Goal: Transaction & Acquisition: Download file/media

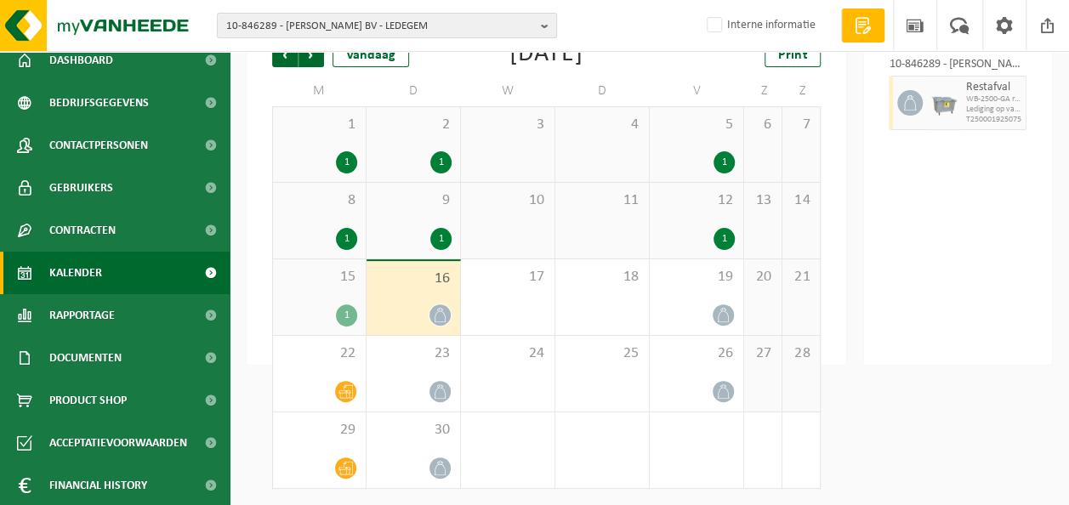
scroll to position [99, 0]
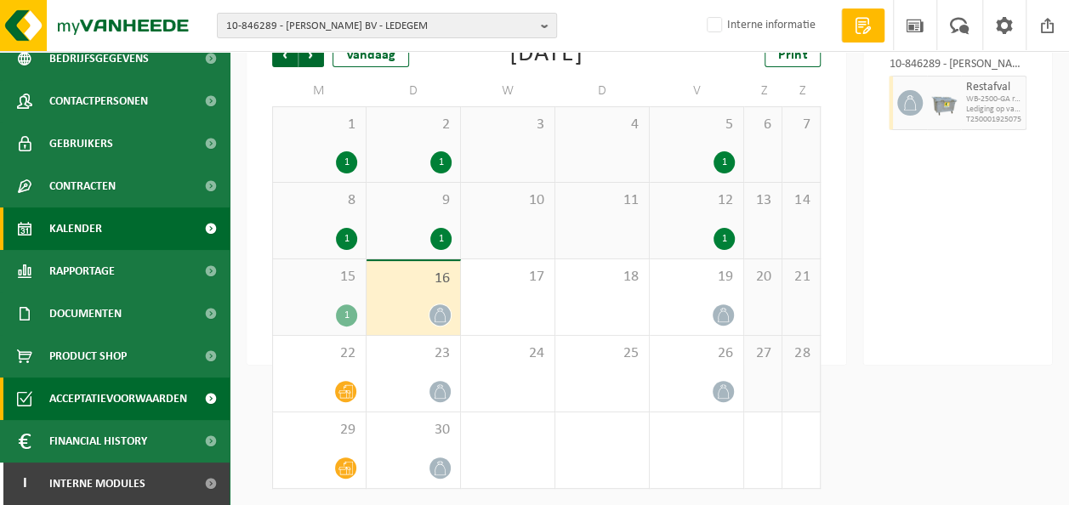
click at [107, 401] on span "Acceptatievoorwaarden" at bounding box center [118, 399] width 138 height 43
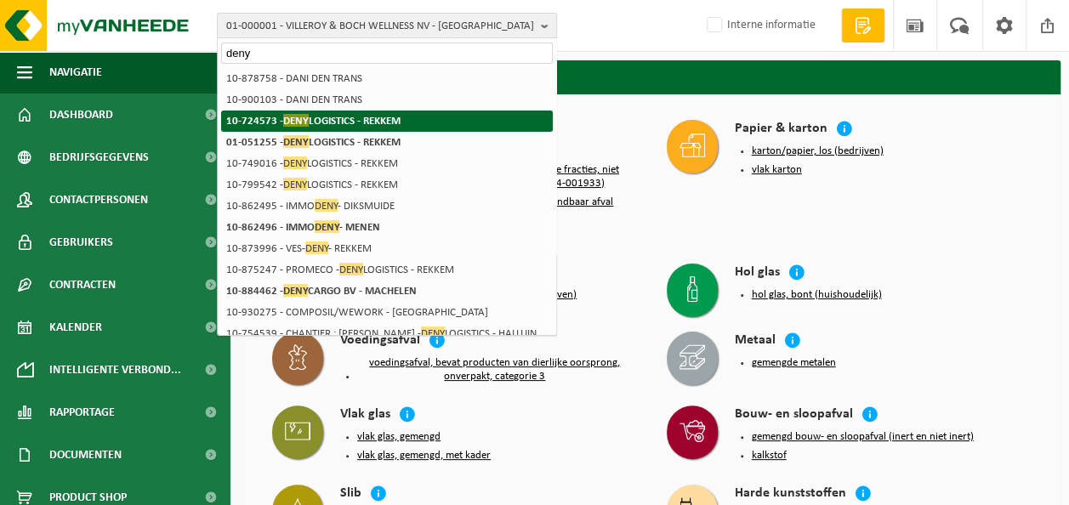
type input "deny"
click at [363, 126] on strong "10-724573 - DENY LOGISTICS - REKKEM" at bounding box center [313, 120] width 174 height 13
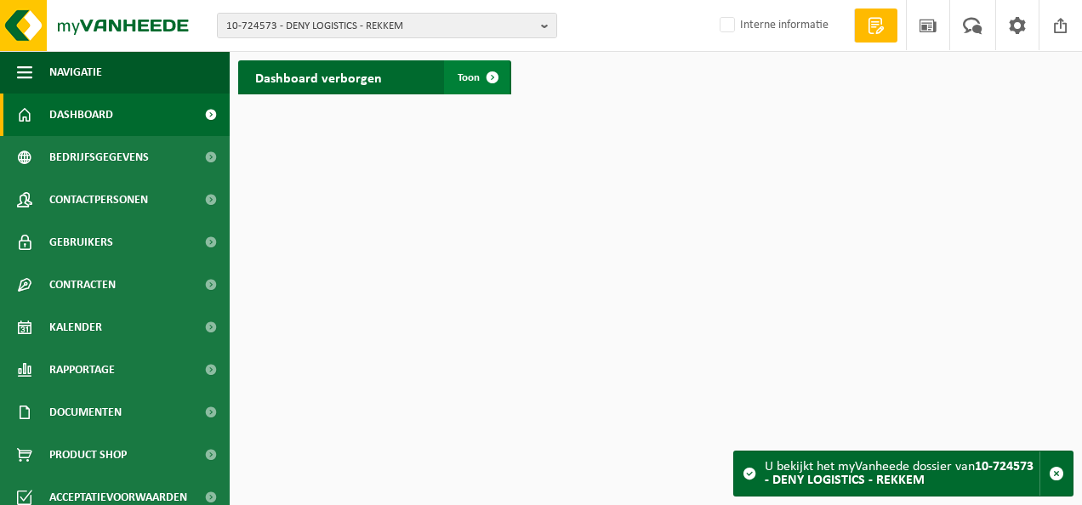
click at [462, 83] on span "Toon" at bounding box center [469, 77] width 22 height 11
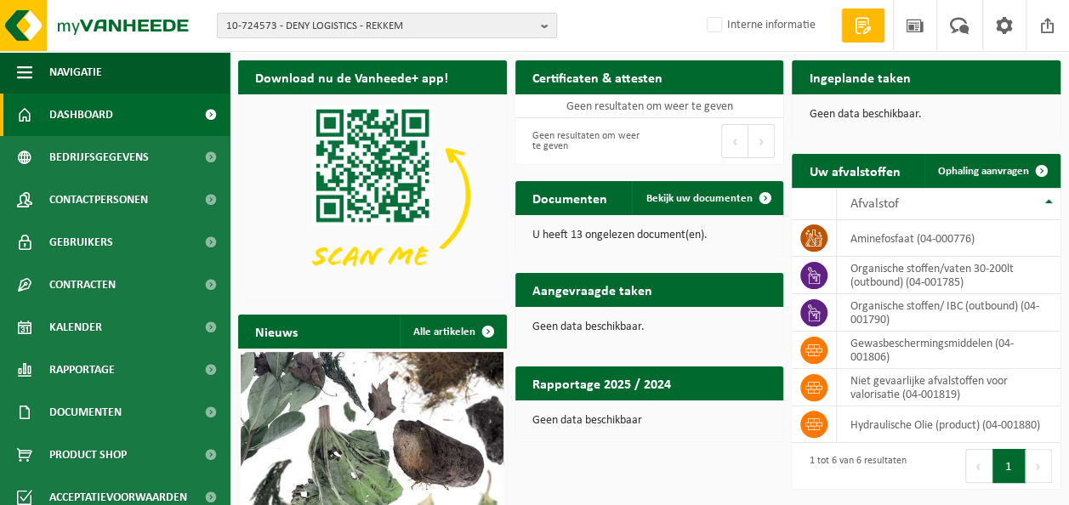
click at [348, 13] on button "10-724573 - DENY LOGISTICS - REKKEM" at bounding box center [387, 26] width 340 height 26
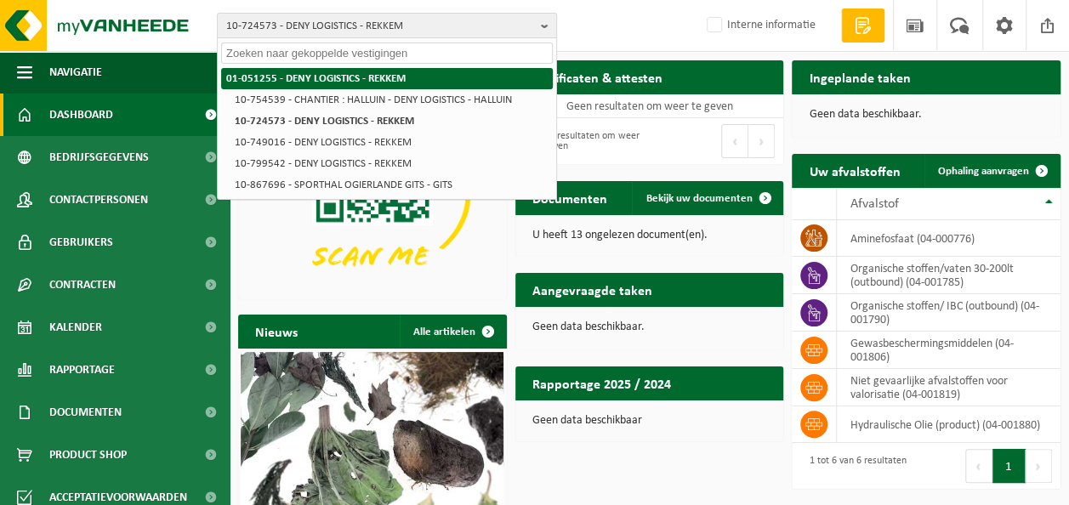
click at [311, 75] on strong "01-051255 - DENY LOGISTICS - REKKEM" at bounding box center [315, 78] width 179 height 11
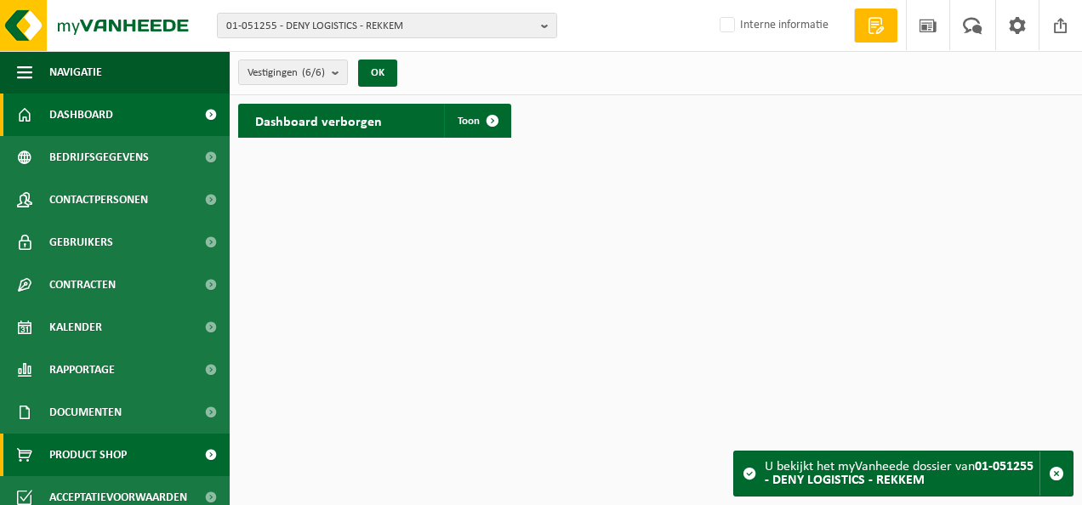
scroll to position [99, 0]
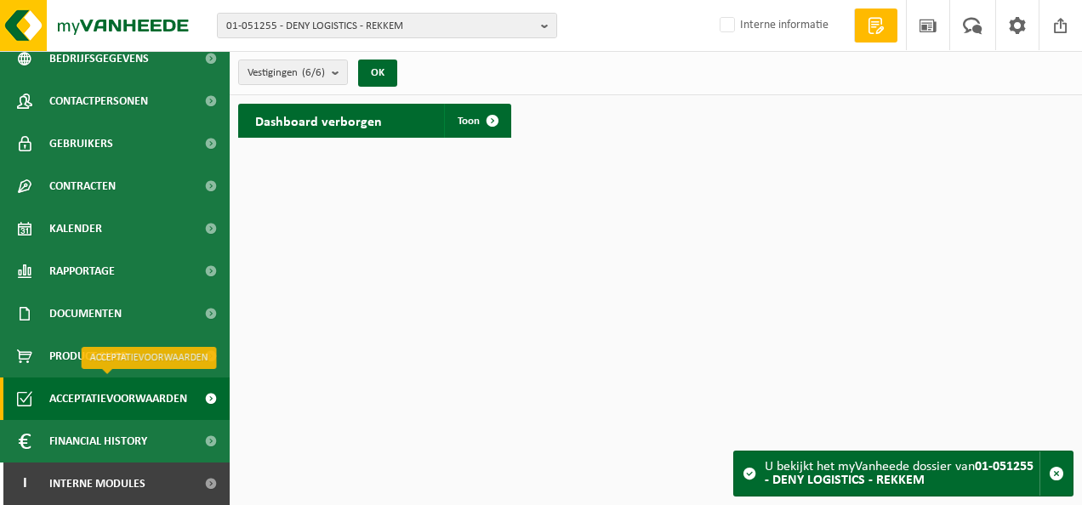
click at [133, 384] on span "Acceptatievoorwaarden" at bounding box center [118, 399] width 138 height 43
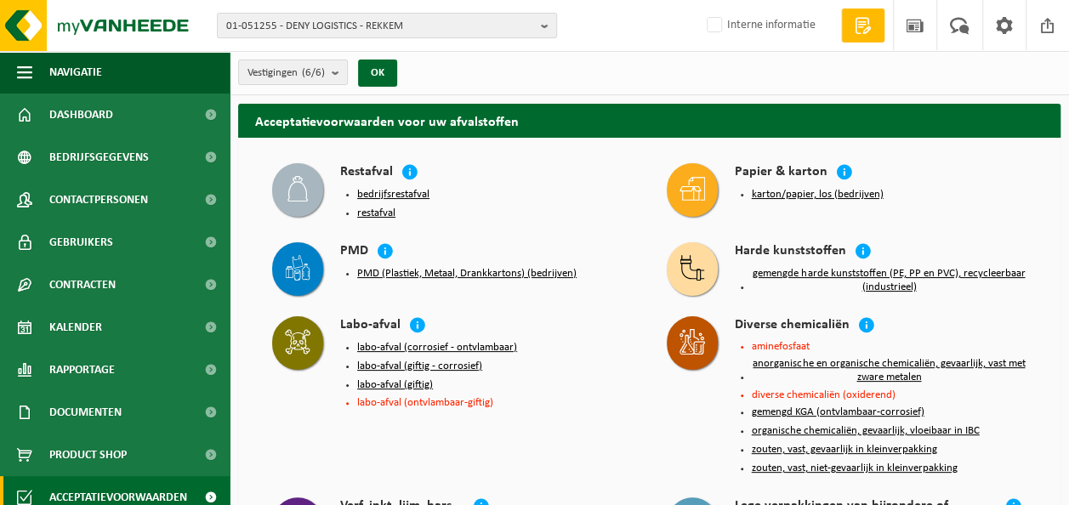
click at [397, 344] on button "labo-afval (corrosief - ontvlambaar)" at bounding box center [437, 348] width 160 height 14
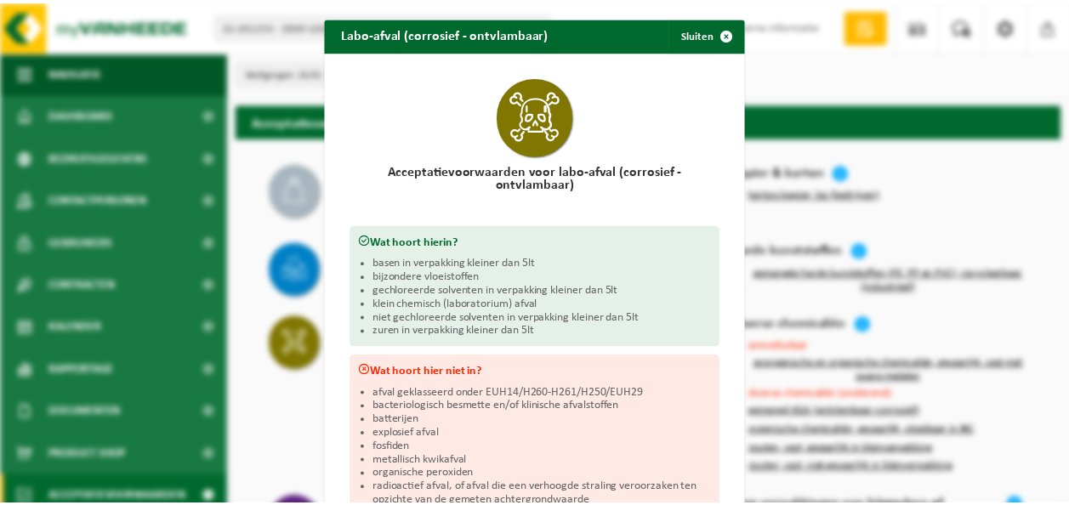
scroll to position [85, 0]
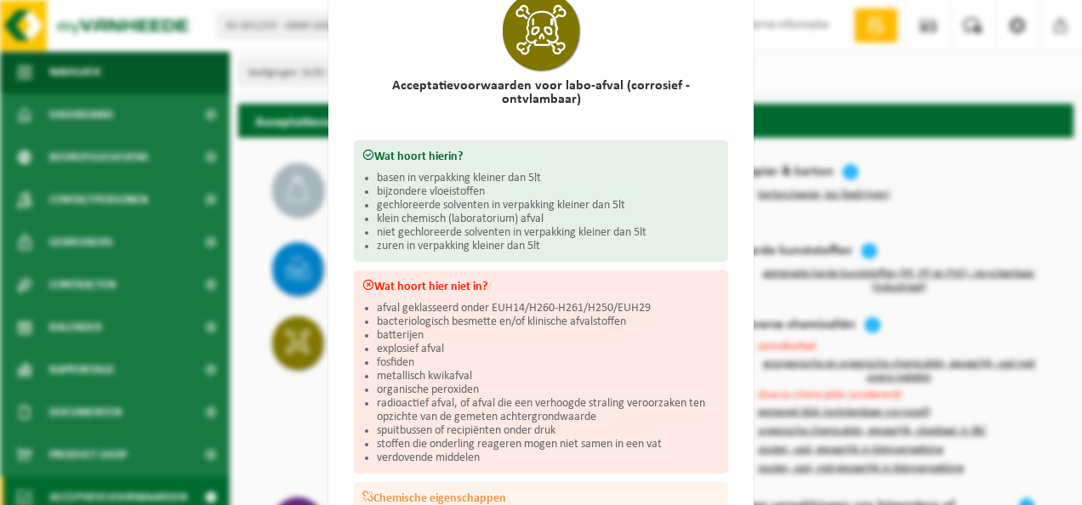
click at [806, 130] on div "Labo-afval (corrosief - ontvlambaar) Sluiten Acceptatievoorwaarden voor labo-af…" at bounding box center [541, 252] width 1082 height 505
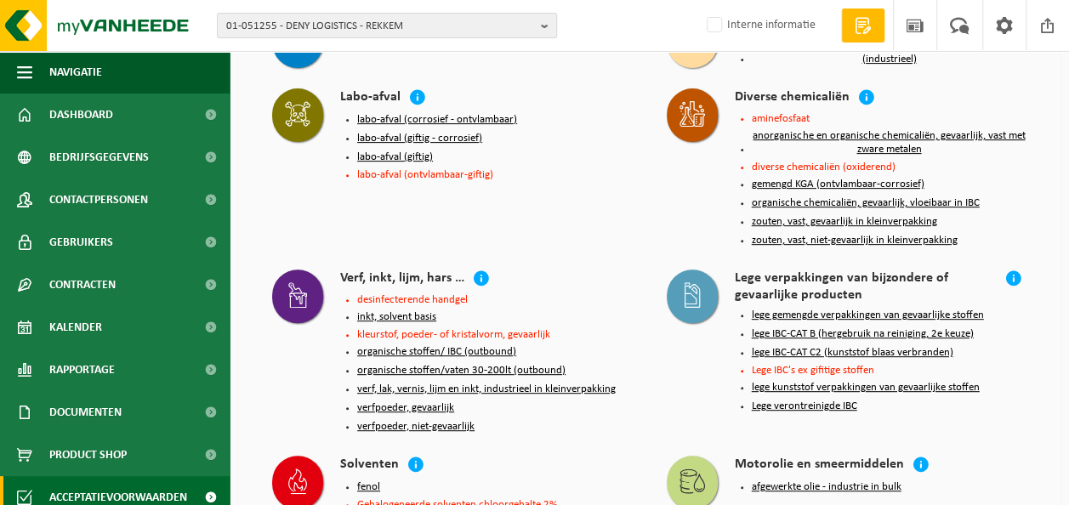
scroll to position [255, 0]
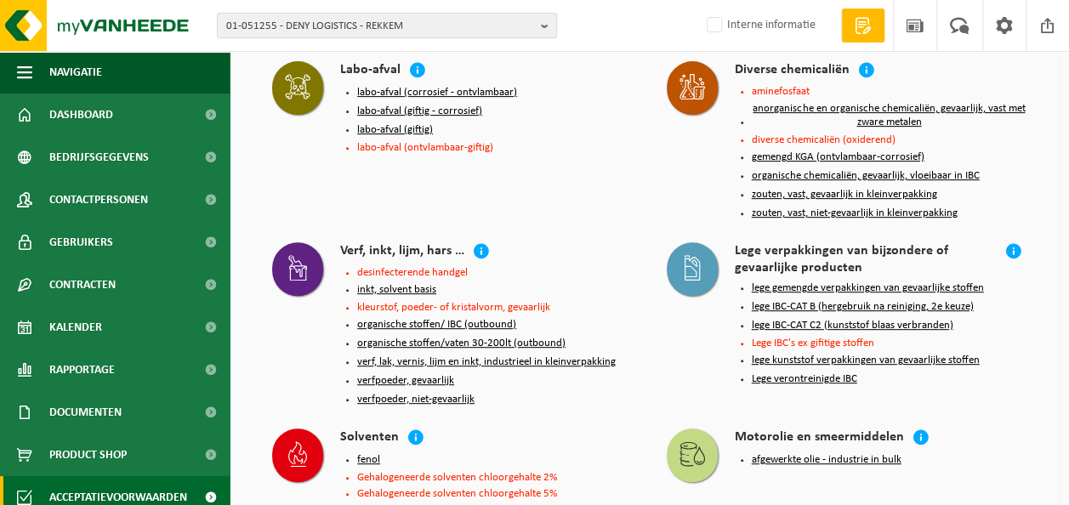
click at [778, 174] on button "organische chemicaliën, gevaarlijk, vloeibaar in IBC" at bounding box center [866, 176] width 228 height 14
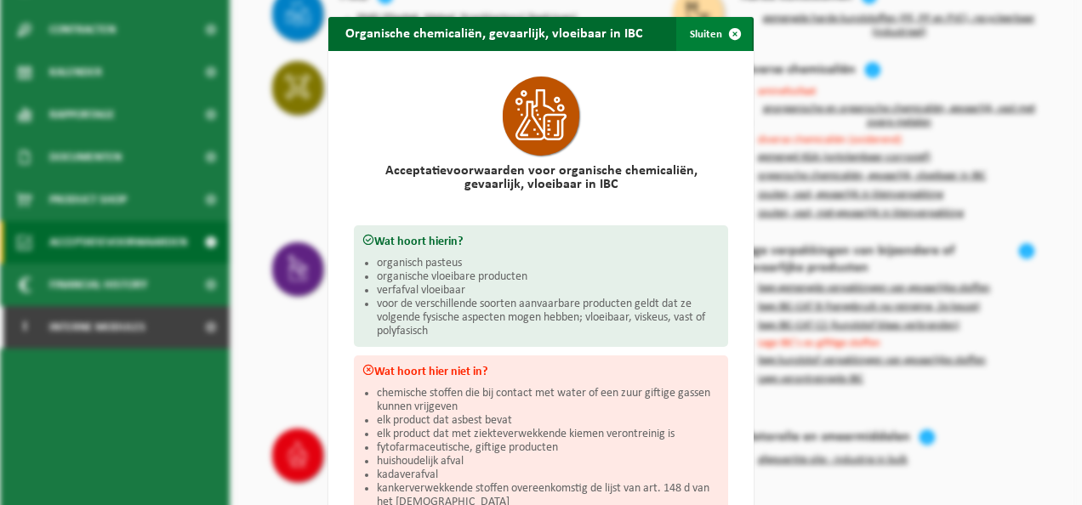
click at [718, 29] on span "button" at bounding box center [735, 34] width 34 height 34
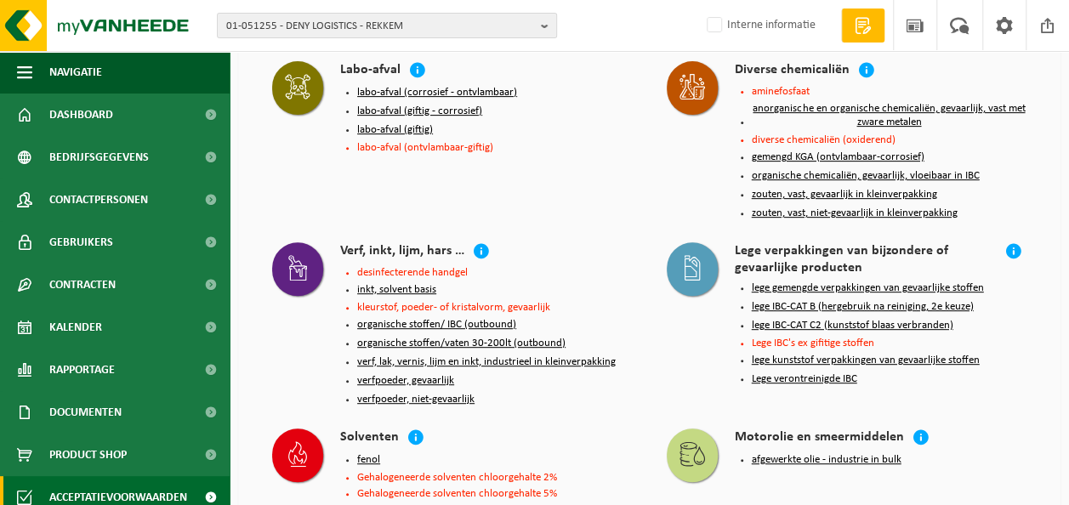
click at [788, 109] on button "anorganische en organische chemicaliën, gevaarlijk, vast met zware metalen" at bounding box center [890, 115] width 276 height 27
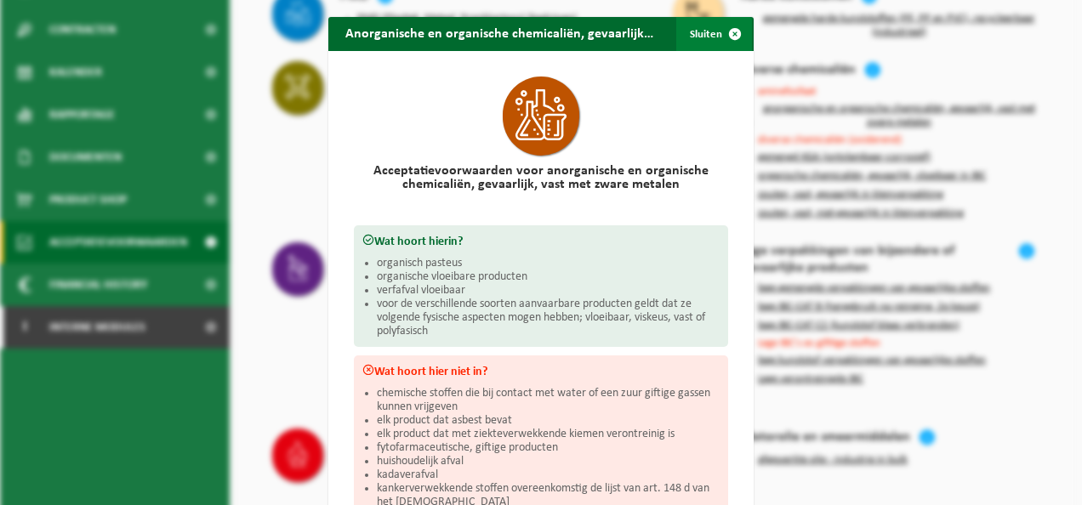
click at [730, 34] on span "button" at bounding box center [735, 34] width 34 height 34
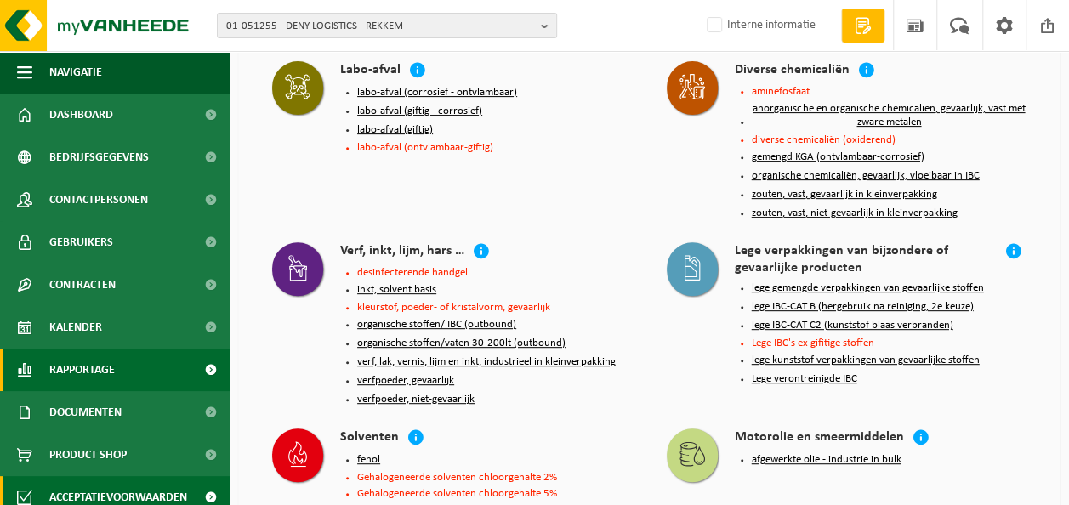
click at [90, 369] on span "Rapportage" at bounding box center [81, 370] width 65 height 43
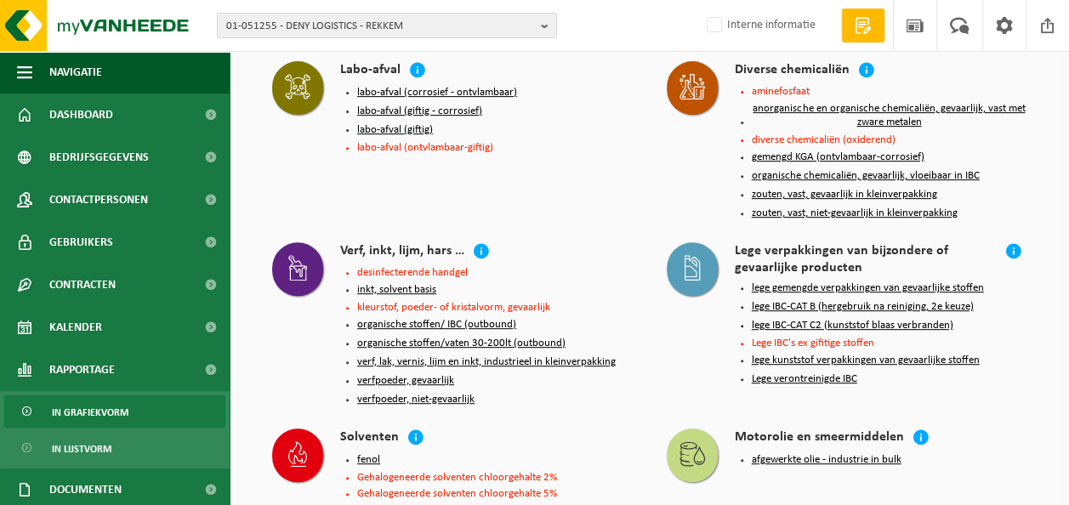
click at [86, 416] on span "In grafiekvorm" at bounding box center [90, 412] width 77 height 32
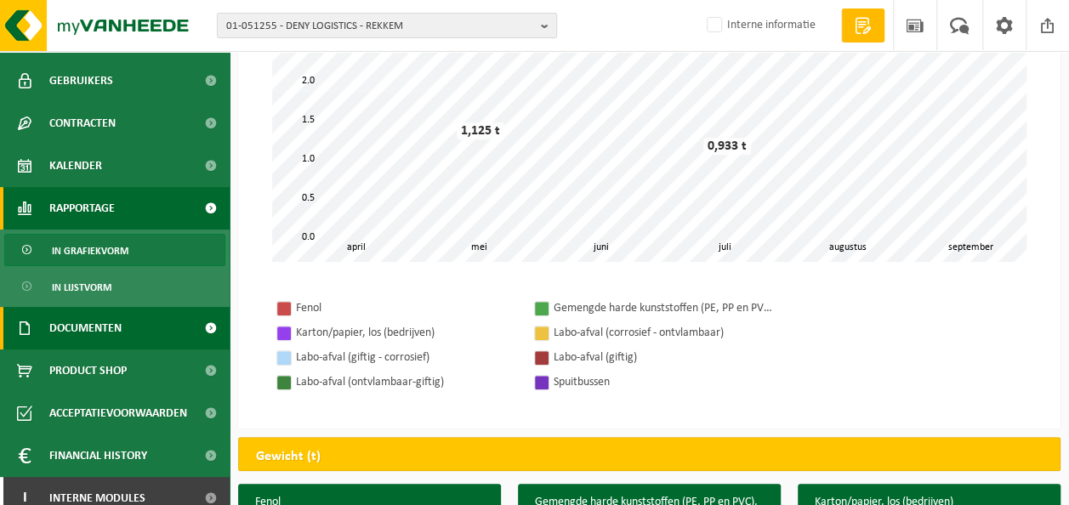
scroll to position [176, 0]
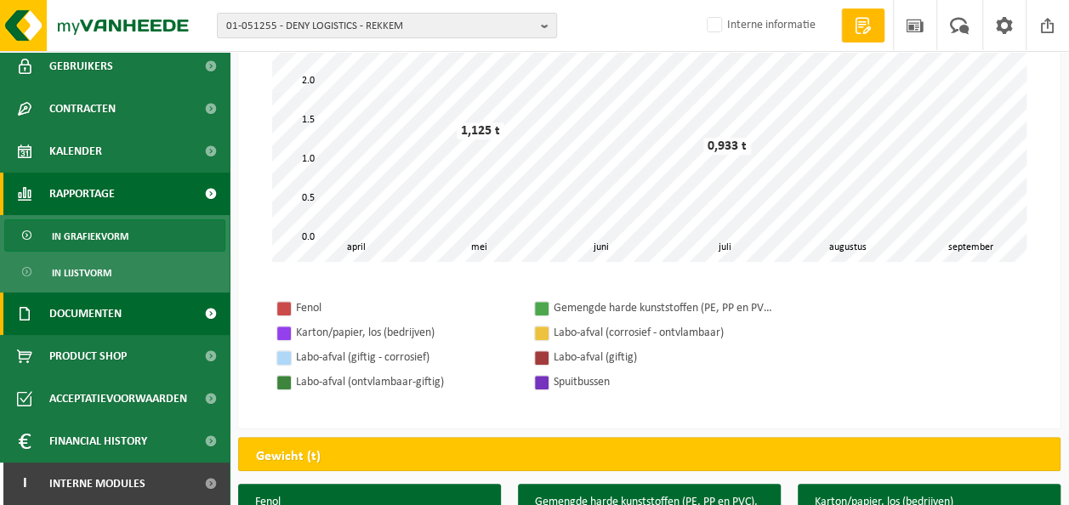
click at [101, 312] on span "Documenten" at bounding box center [85, 314] width 72 height 43
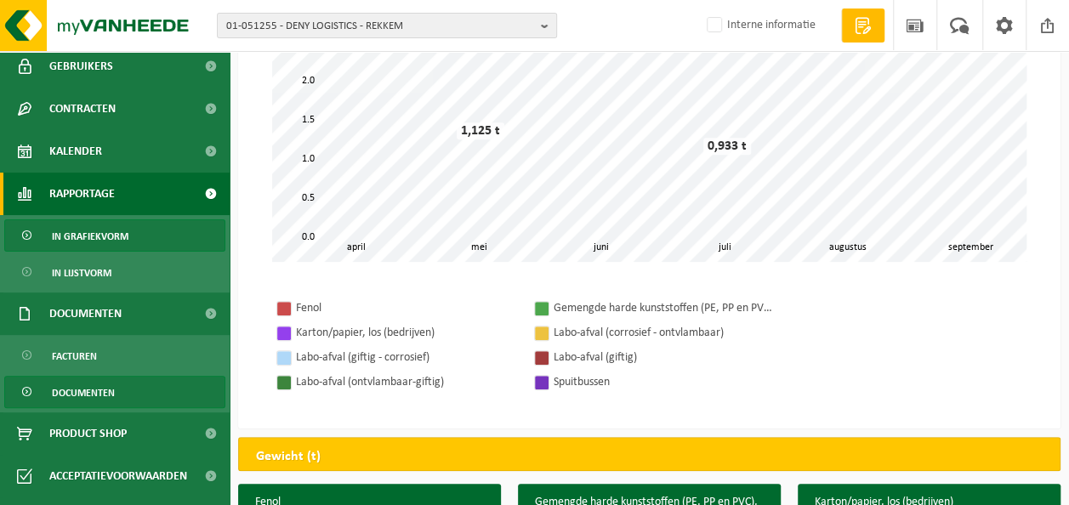
click at [94, 398] on span "Documenten" at bounding box center [83, 393] width 63 height 32
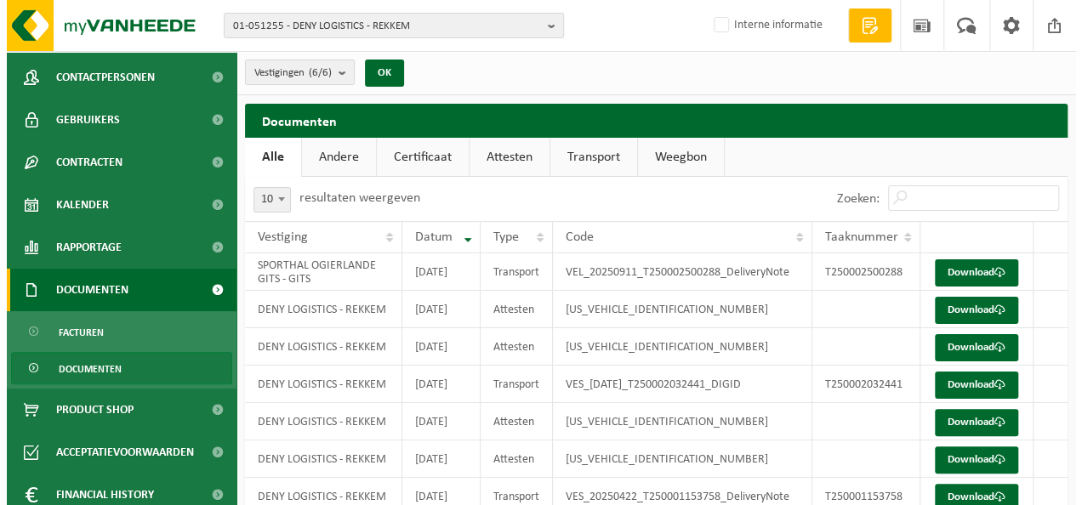
scroll to position [170, 0]
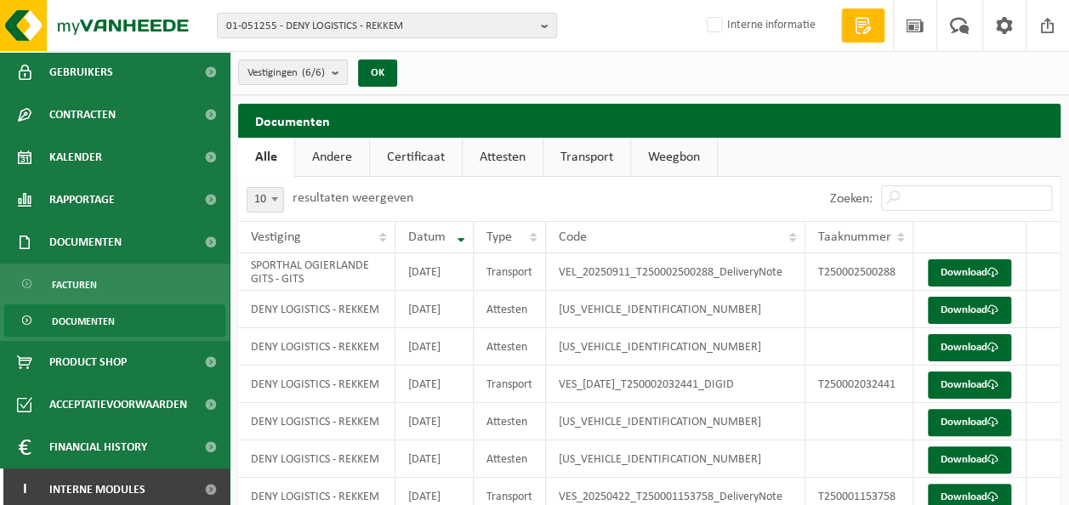
click at [503, 160] on link "Attesten" at bounding box center [503, 157] width 80 height 39
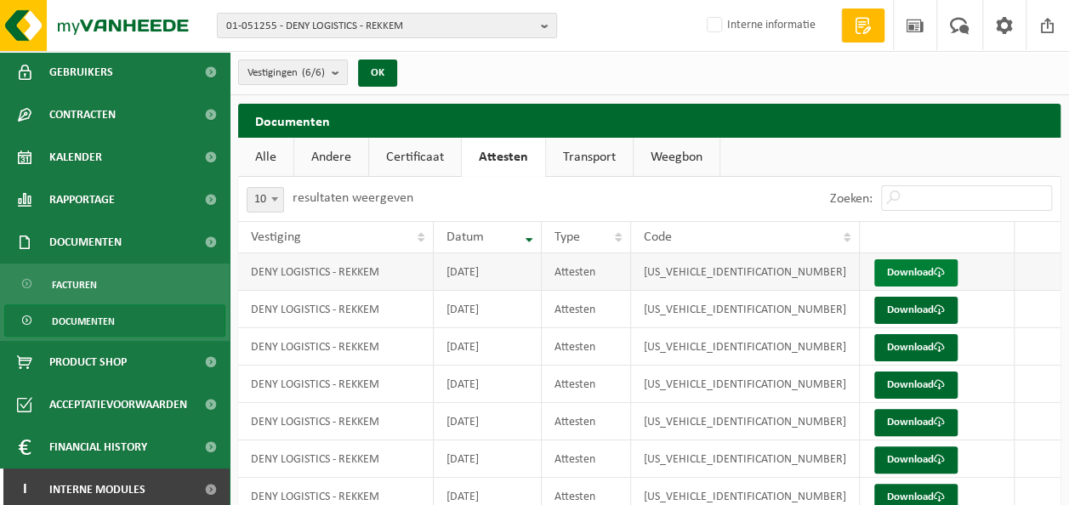
click at [901, 269] on link "Download" at bounding box center [915, 272] width 83 height 27
click at [912, 340] on link "Download" at bounding box center [915, 347] width 83 height 27
click at [400, 158] on link "Certificaat" at bounding box center [415, 157] width 92 height 39
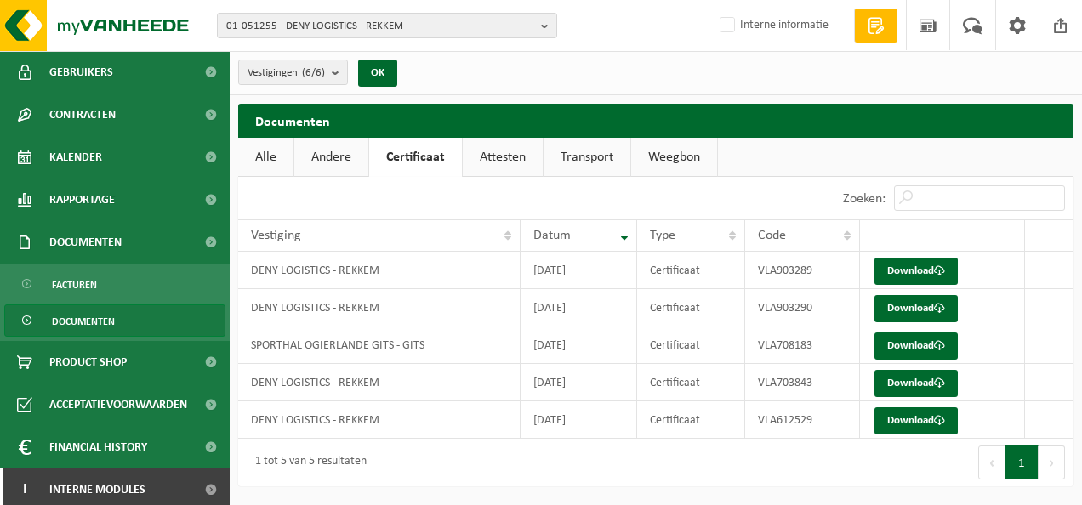
click at [594, 156] on link "Transport" at bounding box center [586, 157] width 87 height 39
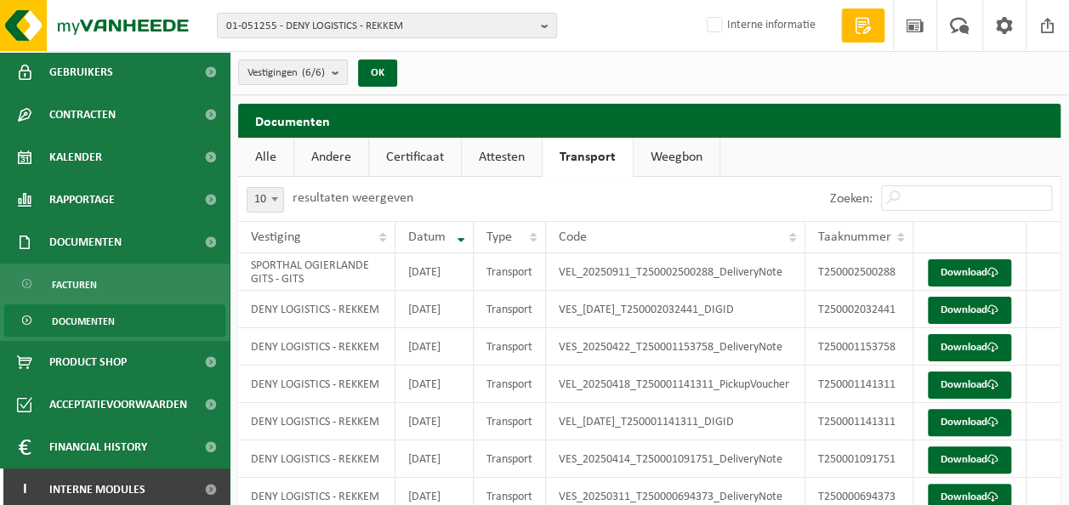
click at [680, 162] on link "Weegbon" at bounding box center [677, 157] width 86 height 39
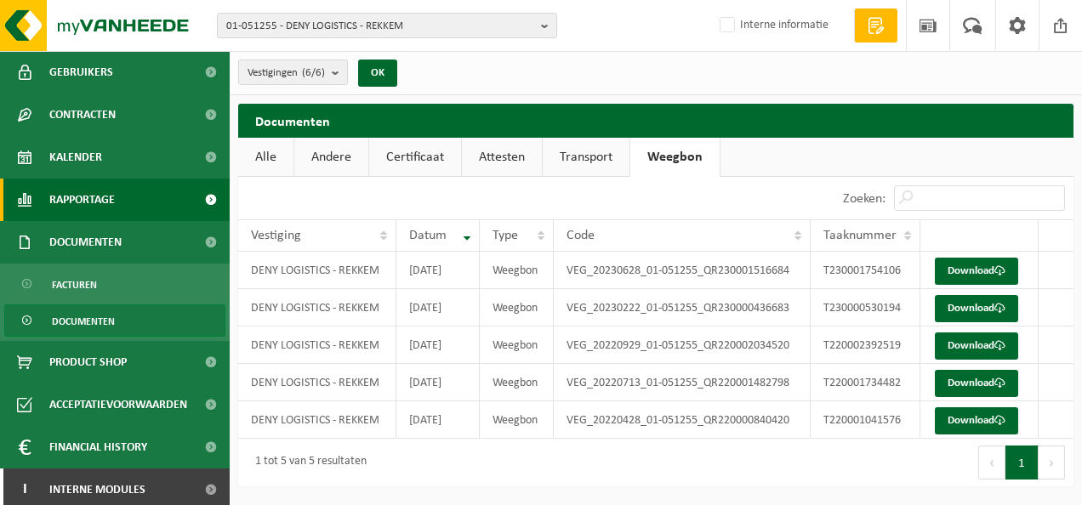
click at [41, 207] on link "Rapportage" at bounding box center [115, 200] width 230 height 43
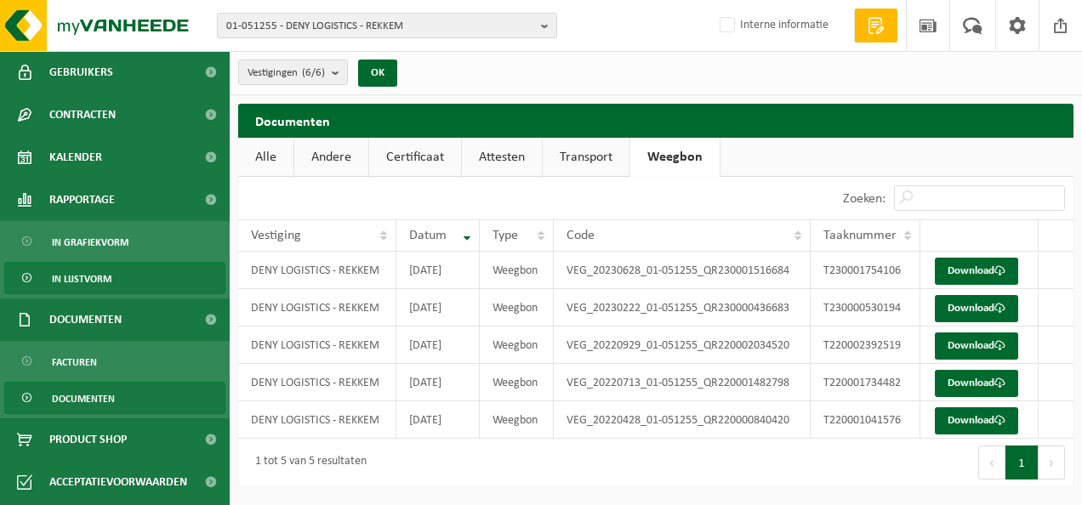
click at [58, 272] on span "In lijstvorm" at bounding box center [82, 279] width 60 height 32
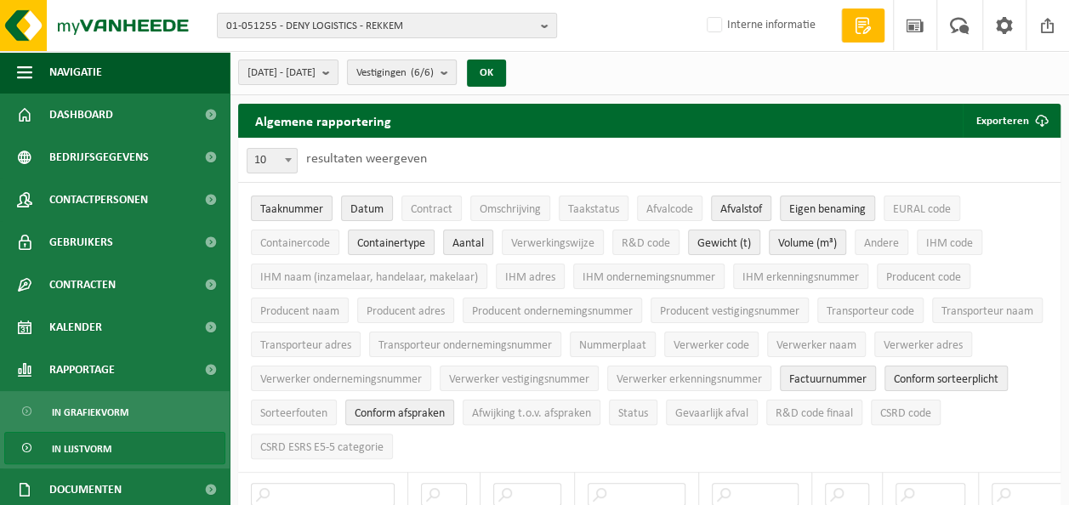
click at [456, 63] on b "submit" at bounding box center [448, 72] width 15 height 24
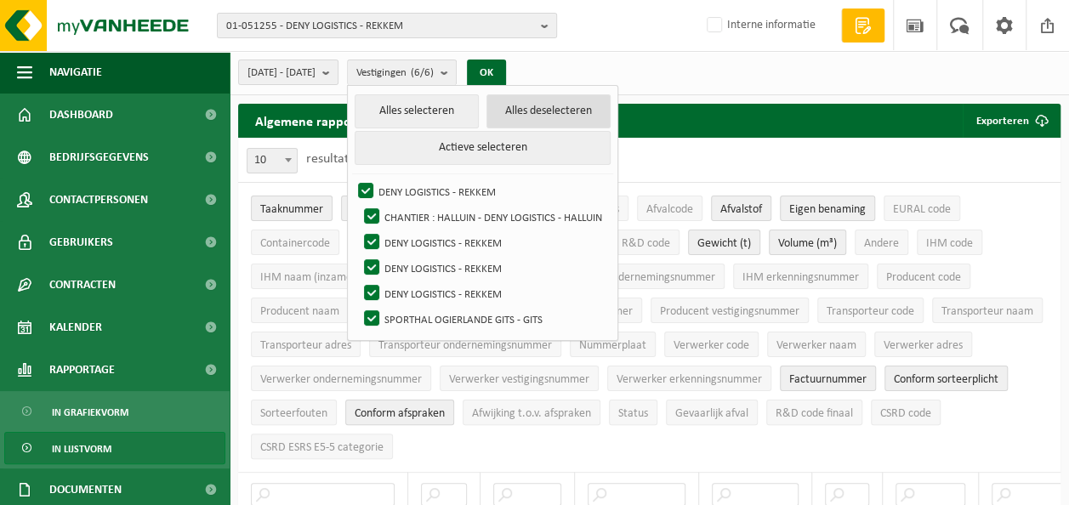
click at [580, 100] on button "Alles deselecteren" at bounding box center [548, 111] width 124 height 34
checkbox input "false"
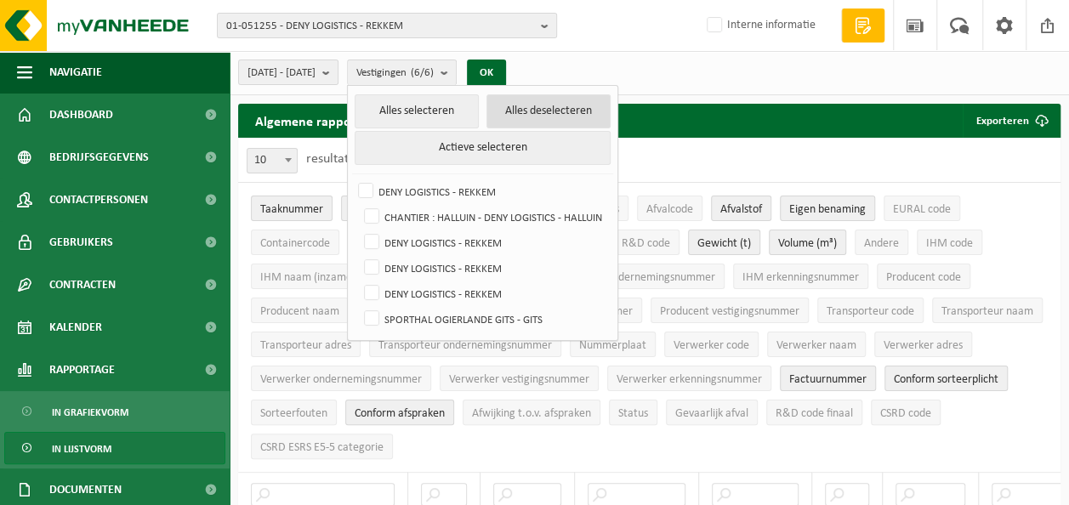
checkbox input "false"
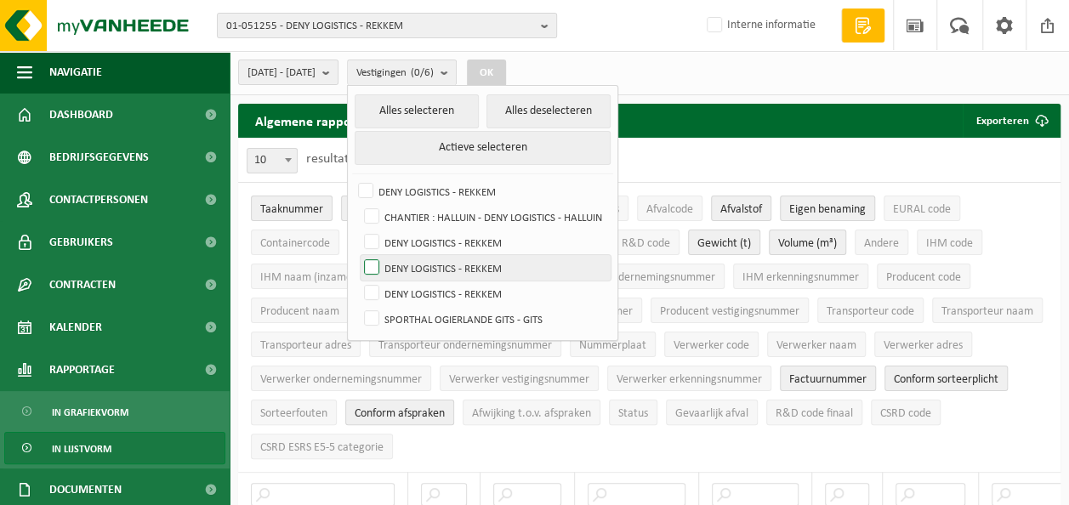
click at [483, 259] on label "DENY LOGISTICS - REKKEM" at bounding box center [486, 268] width 250 height 26
click at [358, 255] on input "DENY LOGISTICS - REKKEM" at bounding box center [357, 254] width 1 height 1
click at [506, 71] on button "OK" at bounding box center [486, 73] width 39 height 27
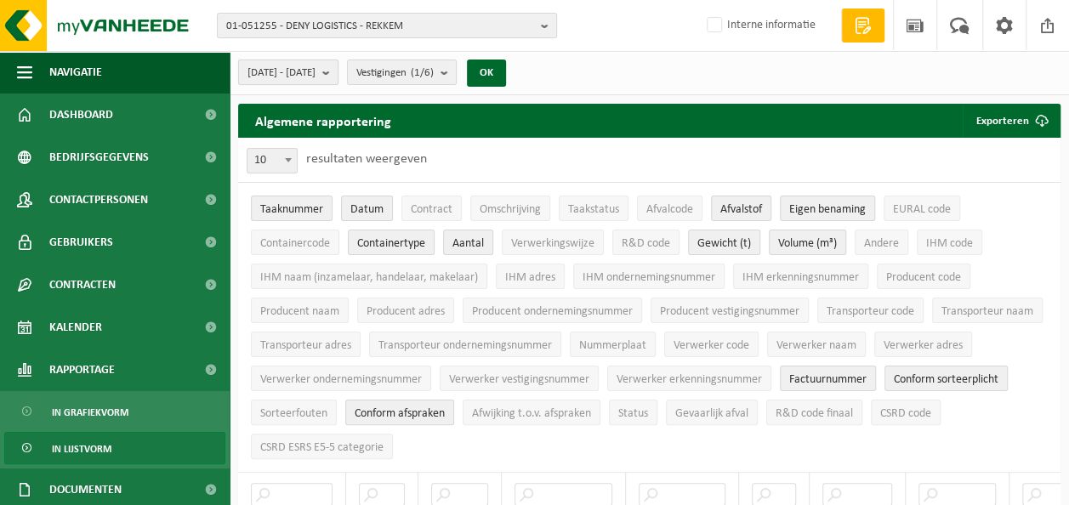
click at [316, 67] on span "[DATE] - [DATE]" at bounding box center [281, 73] width 68 height 26
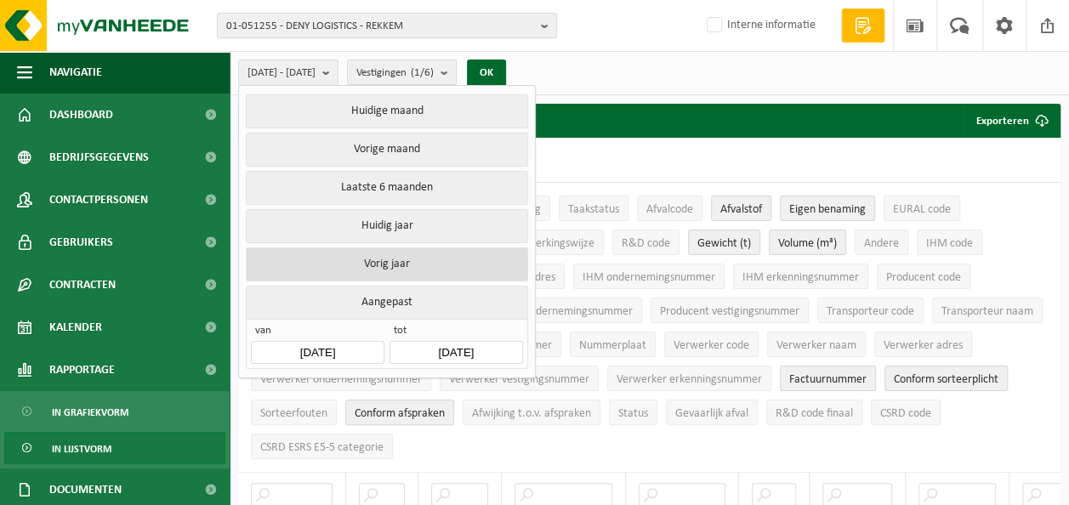
click at [390, 258] on button "Vorig jaar" at bounding box center [387, 264] width 282 height 34
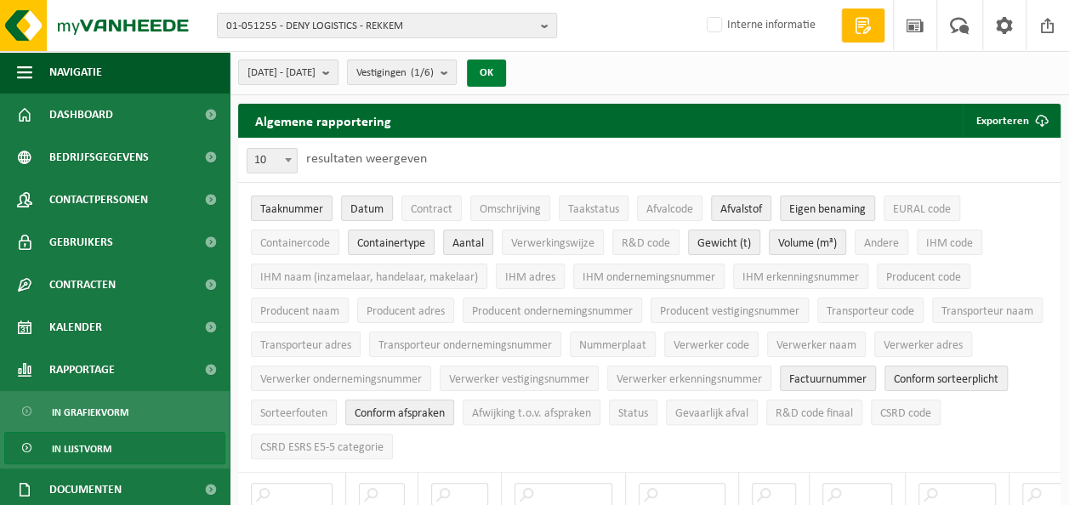
click at [506, 77] on button "OK" at bounding box center [486, 73] width 39 height 27
click at [432, 66] on span "Vestigingen (1/6)" at bounding box center [394, 73] width 77 height 26
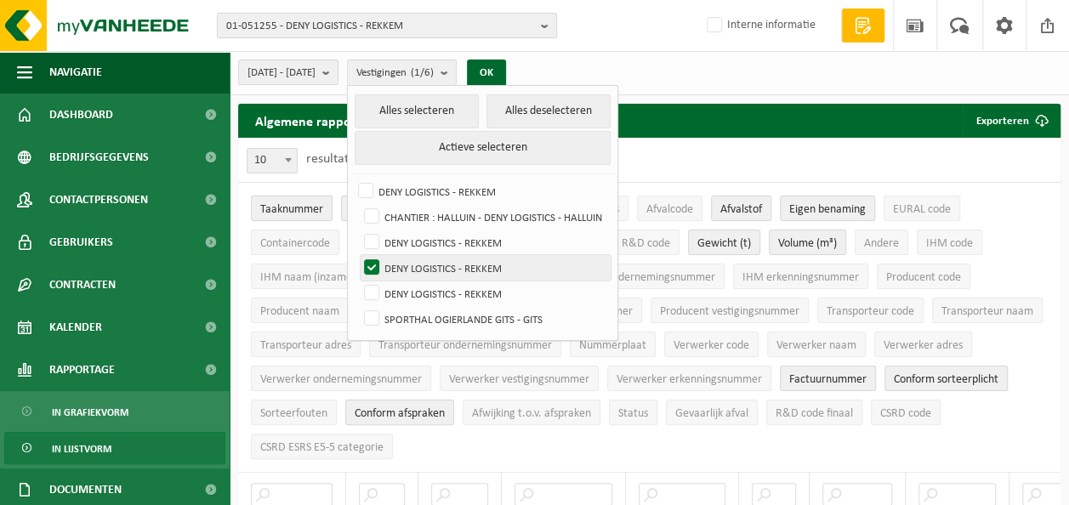
click at [416, 274] on label "DENY LOGISTICS - REKKEM" at bounding box center [486, 268] width 250 height 26
click at [358, 255] on input "DENY LOGISTICS - REKKEM" at bounding box center [357, 254] width 1 height 1
checkbox input "false"
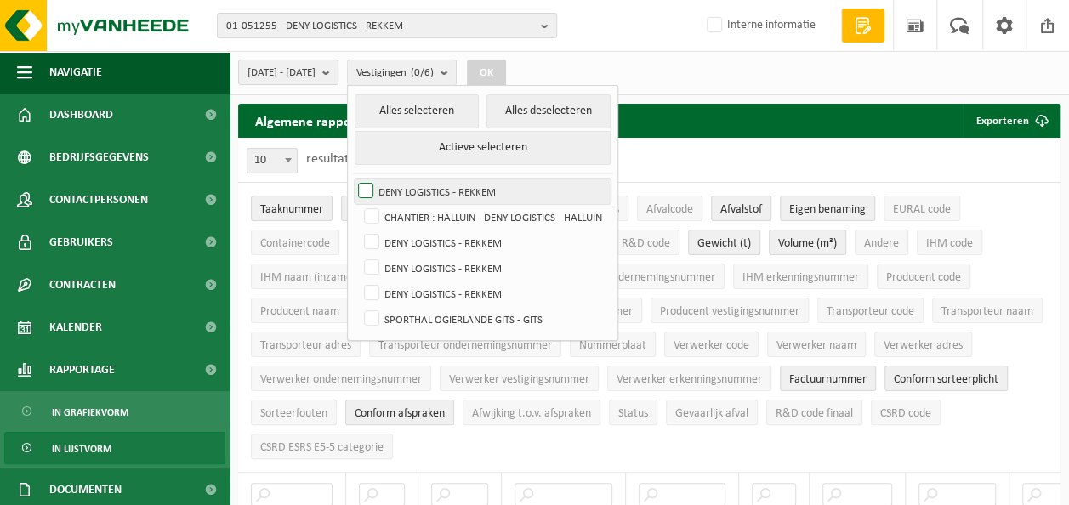
click at [415, 180] on label "DENY LOGISTICS - REKKEM" at bounding box center [483, 192] width 256 height 26
click at [352, 179] on input "DENY LOGISTICS - REKKEM" at bounding box center [351, 178] width 1 height 1
checkbox input "true"
click at [506, 70] on button "OK" at bounding box center [486, 73] width 39 height 27
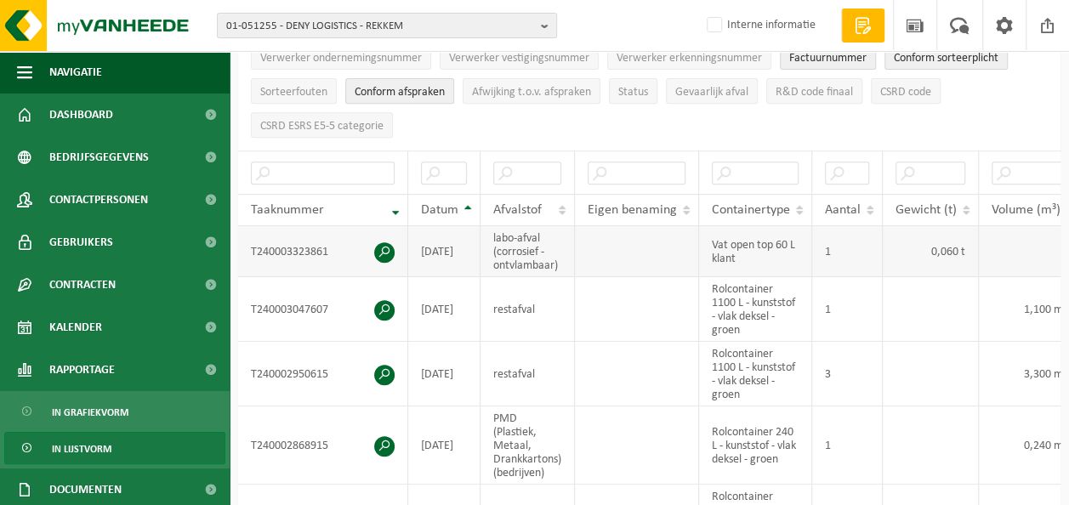
scroll to position [340, 0]
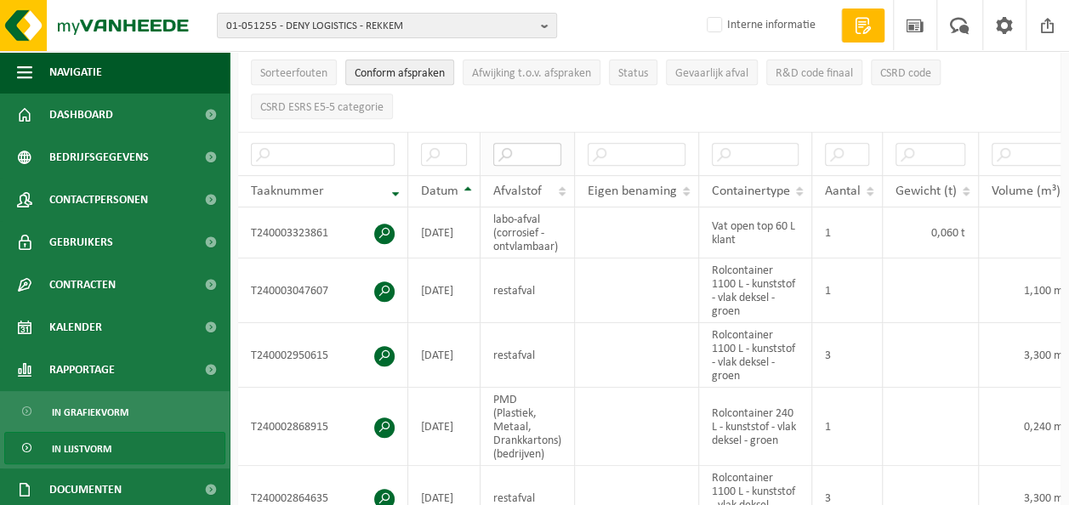
click at [543, 146] on input "text" at bounding box center [527, 154] width 68 height 23
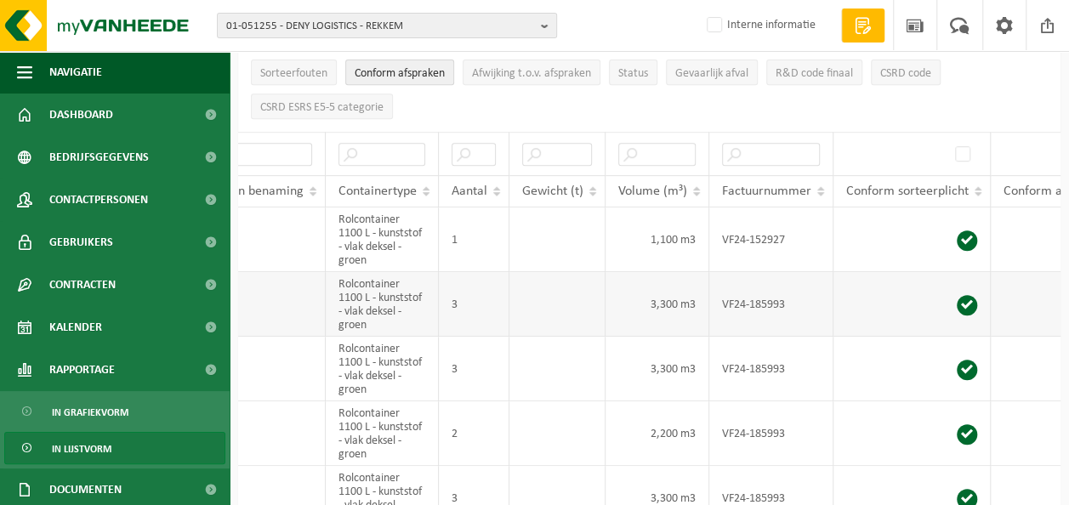
scroll to position [0, 364]
type input "res"
click at [939, 185] on span "Conform sorteerplicht" at bounding box center [906, 192] width 122 height 14
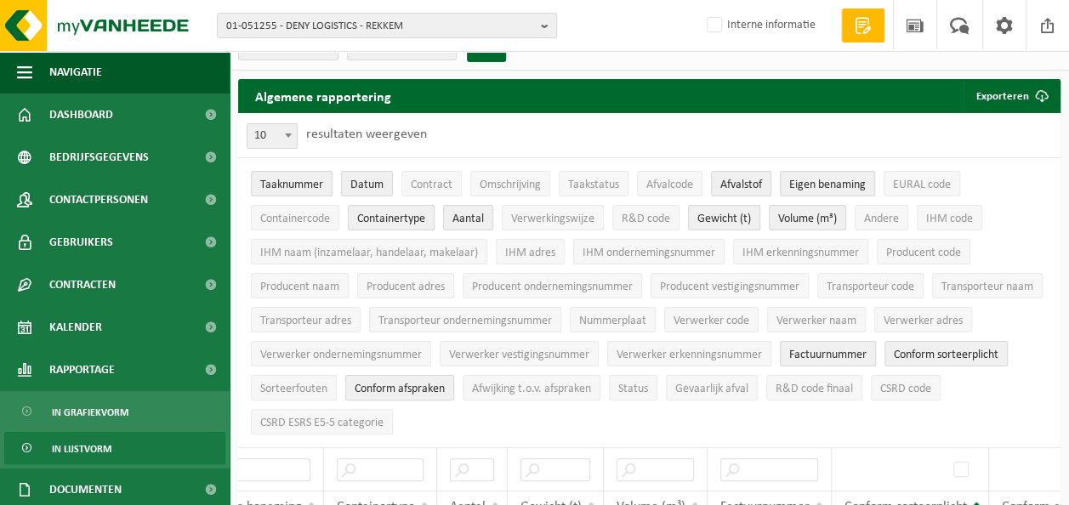
scroll to position [0, 0]
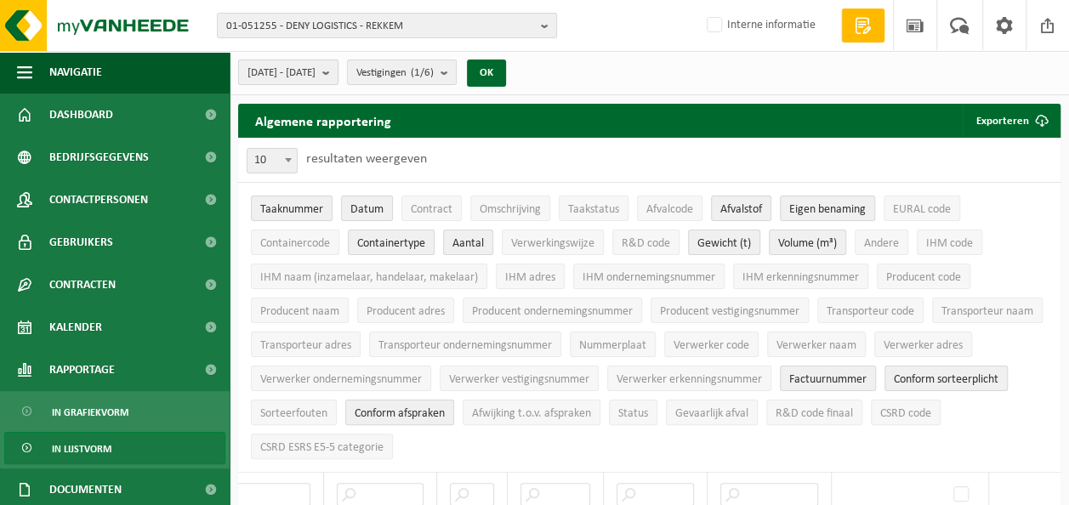
click at [316, 71] on span "[DATE] - [DATE]" at bounding box center [281, 73] width 68 height 26
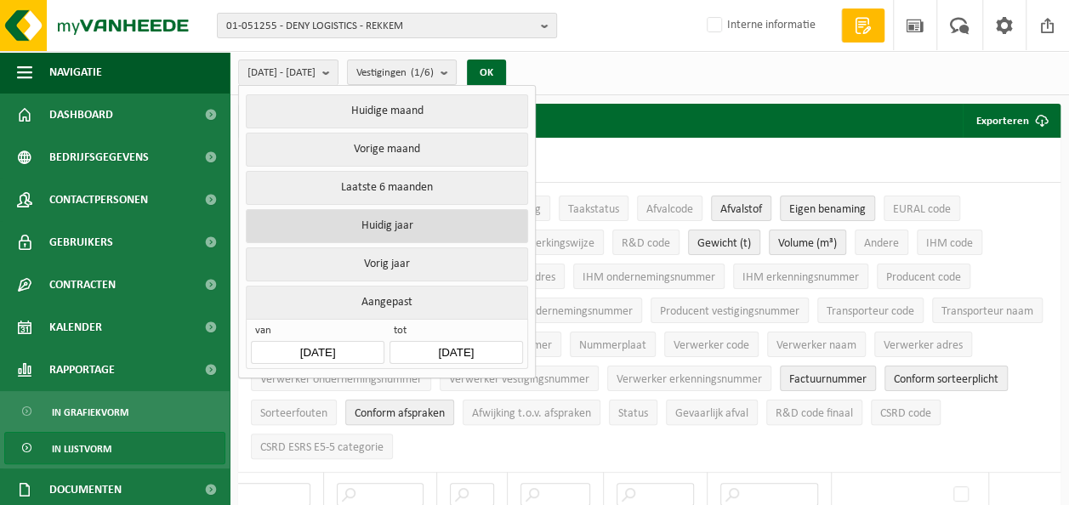
click at [376, 219] on button "Huidig jaar" at bounding box center [387, 226] width 282 height 34
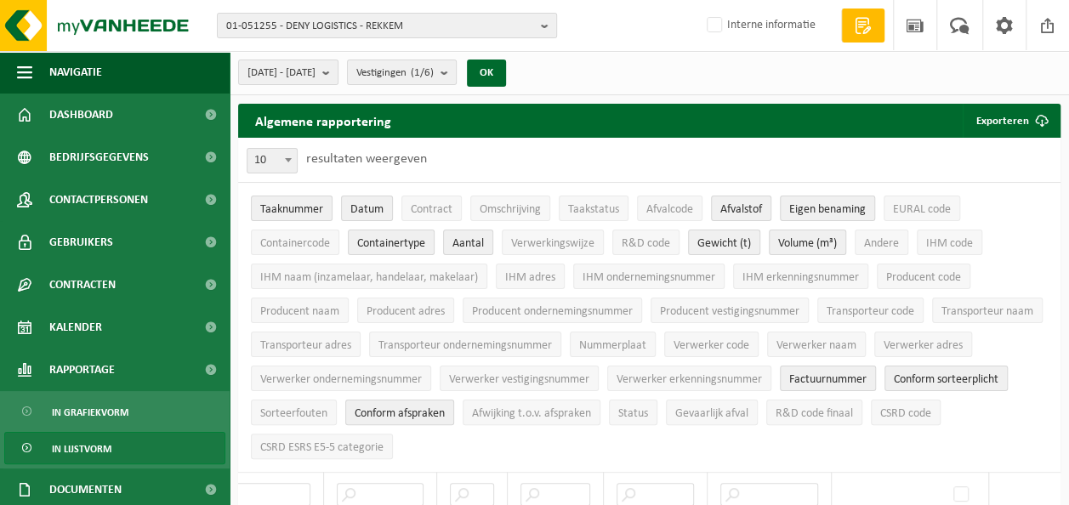
click at [551, 52] on div "[DATE] - [DATE] Huidige maand Vorige maand Laatste 6 maanden Huidig jaar Vorig …" at bounding box center [649, 73] width 839 height 44
click at [506, 77] on button "OK" at bounding box center [486, 73] width 39 height 27
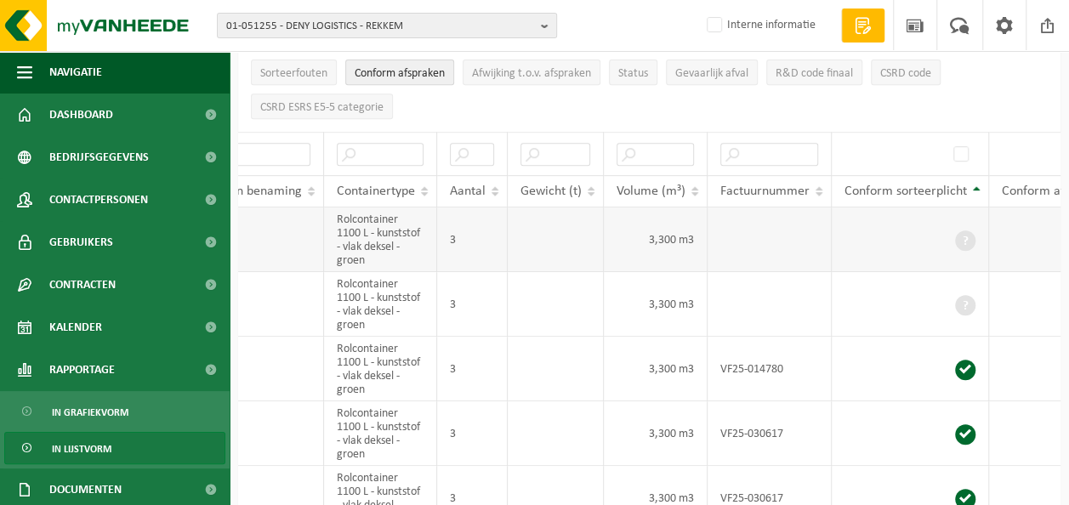
scroll to position [0, 428]
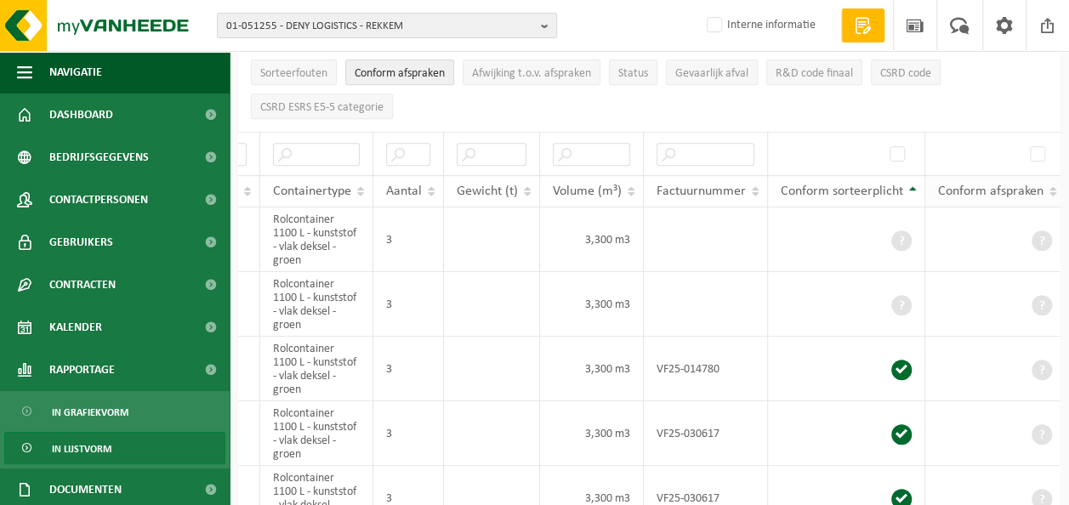
click at [980, 185] on span "Conform afspraken" at bounding box center [990, 192] width 105 height 14
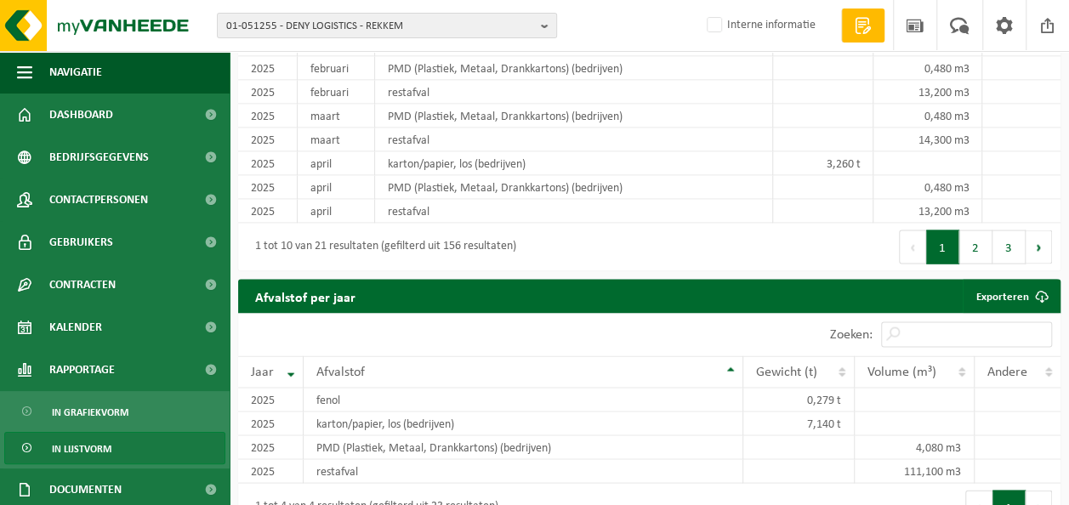
scroll to position [1616, 0]
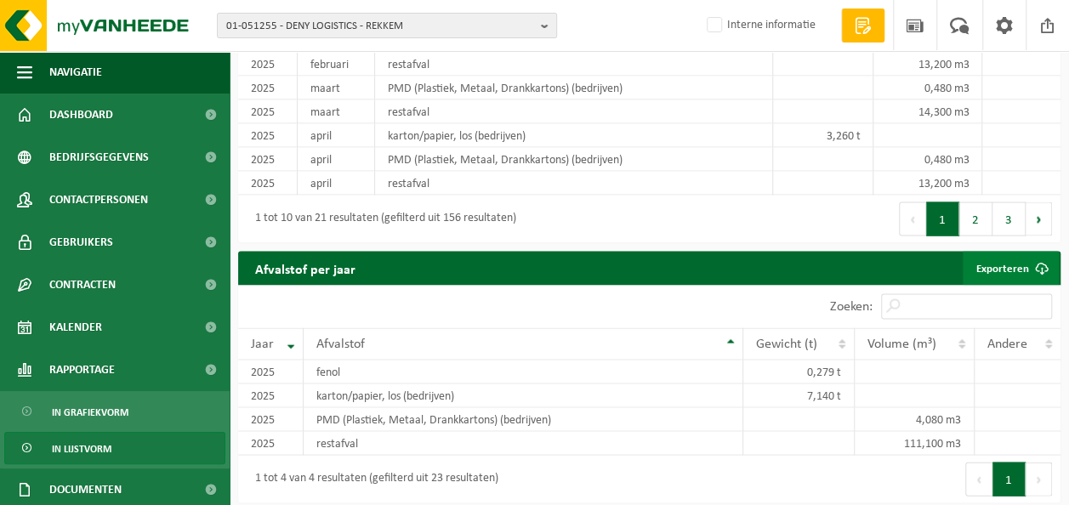
click at [1000, 262] on link "Exporteren" at bounding box center [1011, 269] width 96 height 34
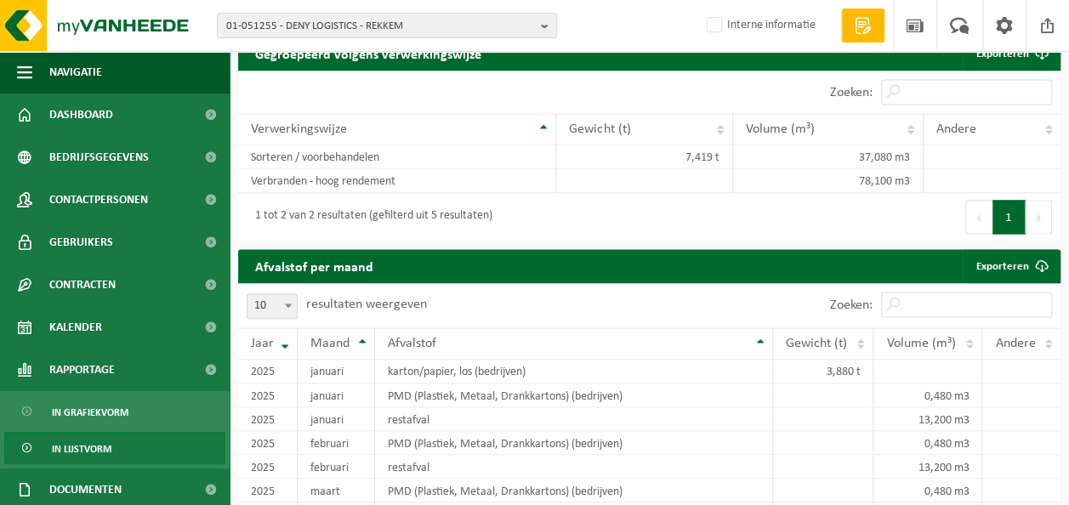
scroll to position [1191, 0]
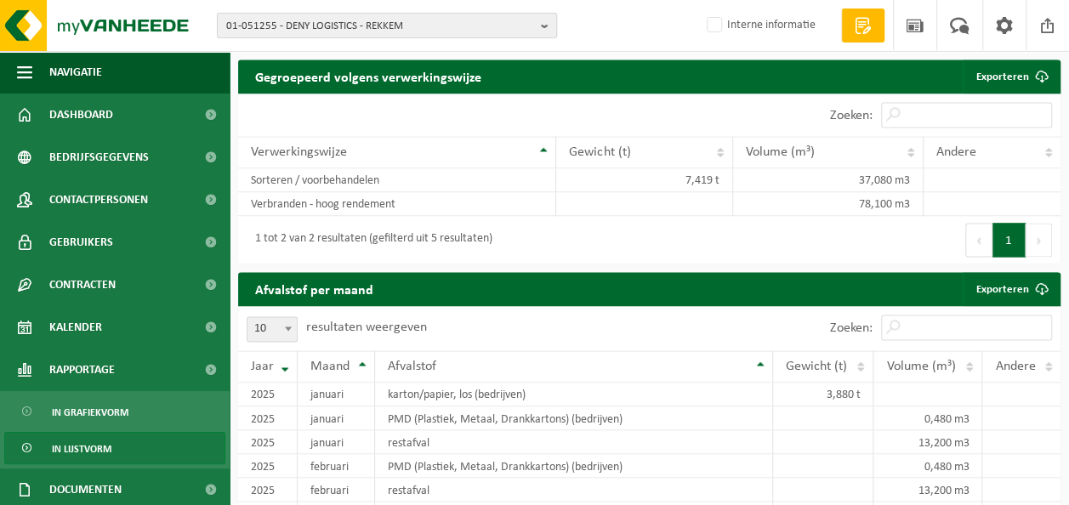
click at [326, 24] on span "01-051255 - DENY LOGISTICS - REKKEM" at bounding box center [380, 27] width 308 height 26
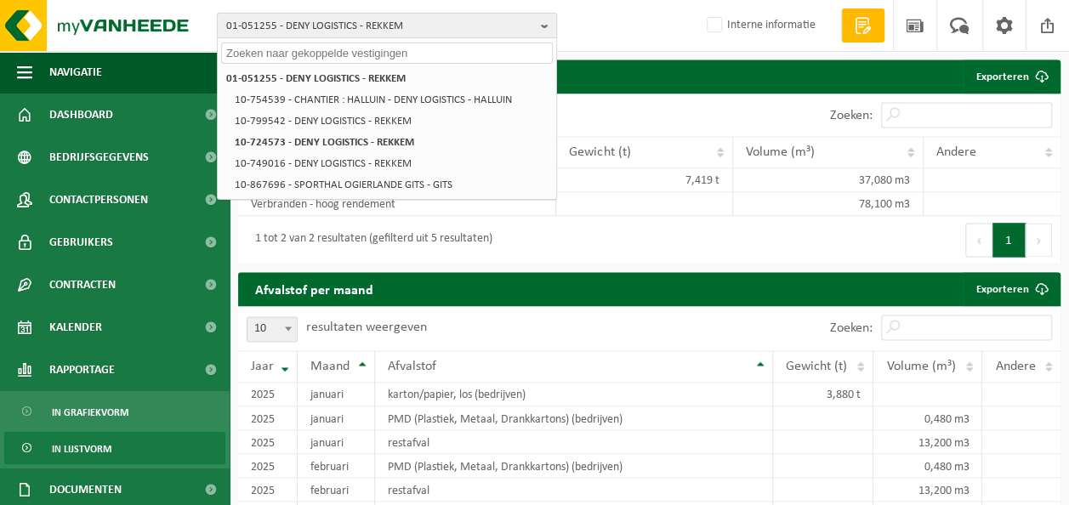
click at [326, 24] on span "01-051255 - DENY LOGISTICS - REKKEM" at bounding box center [380, 27] width 308 height 26
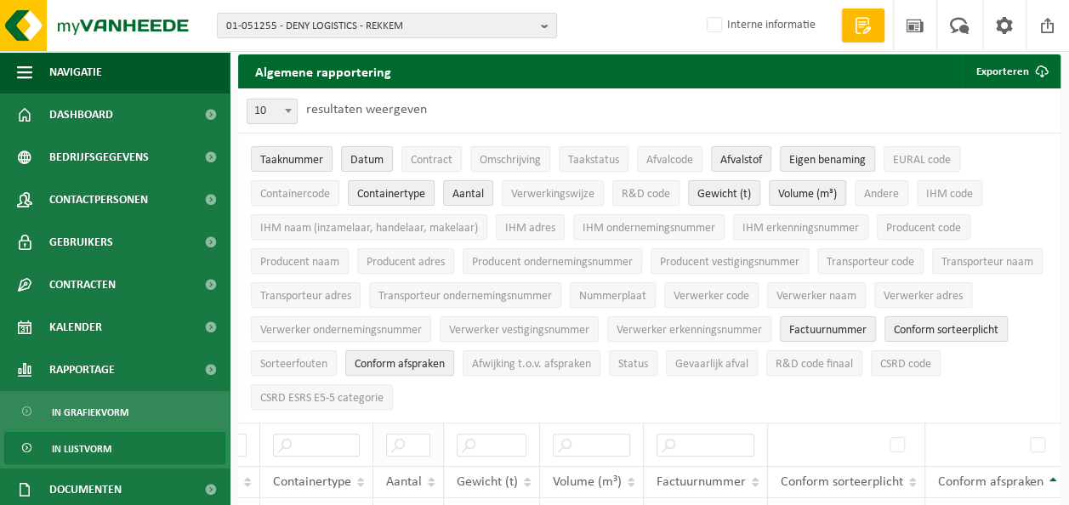
scroll to position [0, 0]
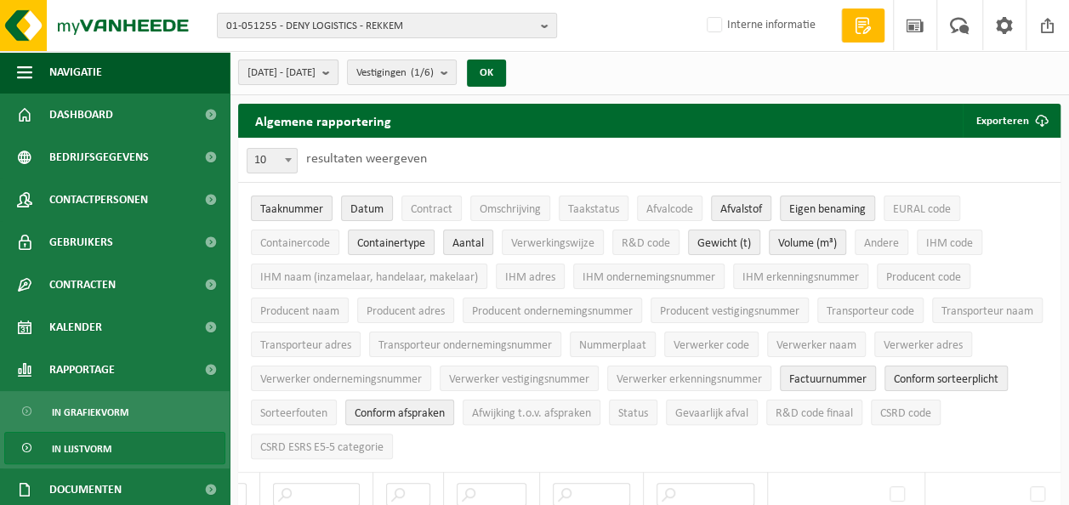
click at [316, 76] on span "[DATE] - [DATE]" at bounding box center [281, 73] width 68 height 26
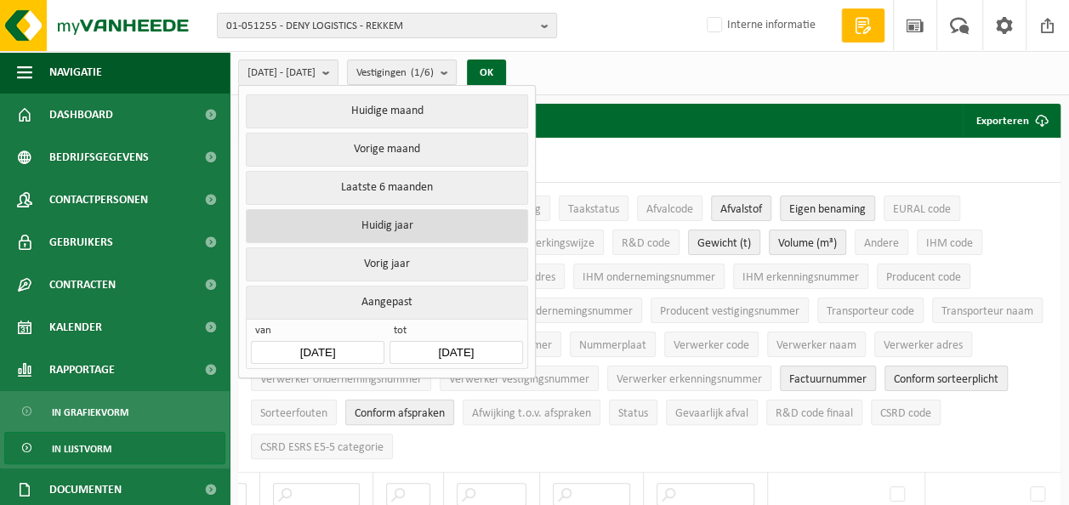
click at [367, 213] on button "Huidig jaar" at bounding box center [387, 226] width 282 height 34
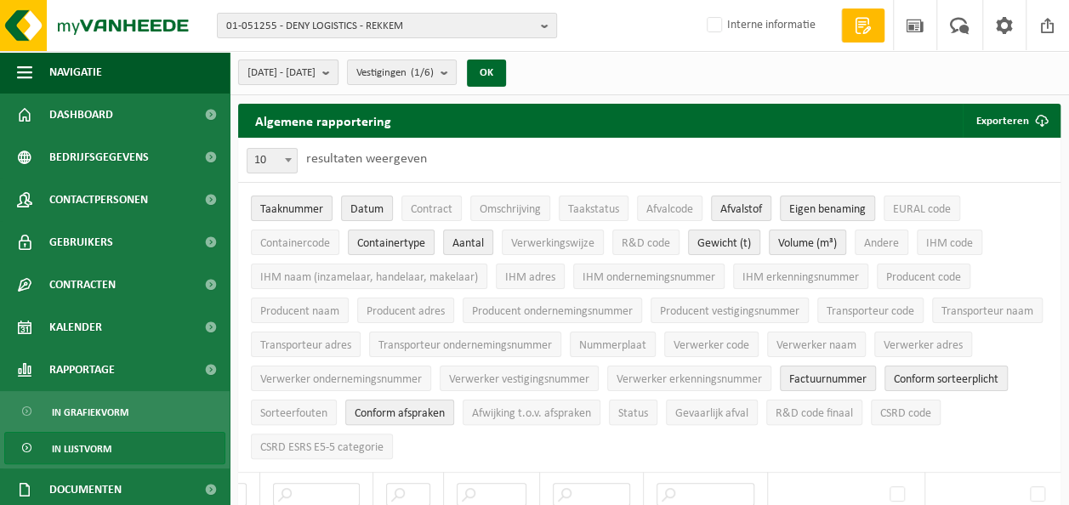
click at [338, 73] on b "submit" at bounding box center [329, 72] width 15 height 24
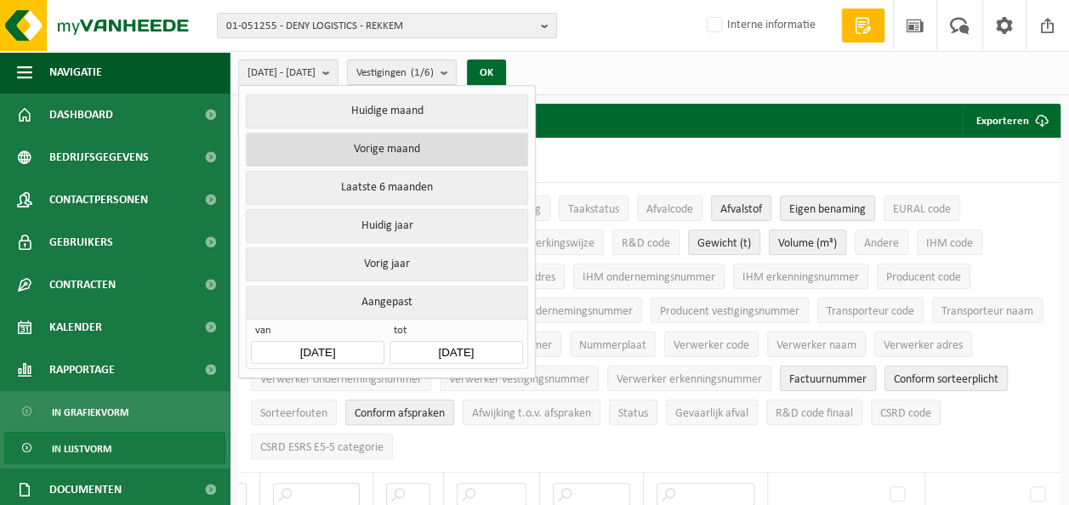
click at [383, 161] on button "Vorige maand" at bounding box center [387, 150] width 282 height 34
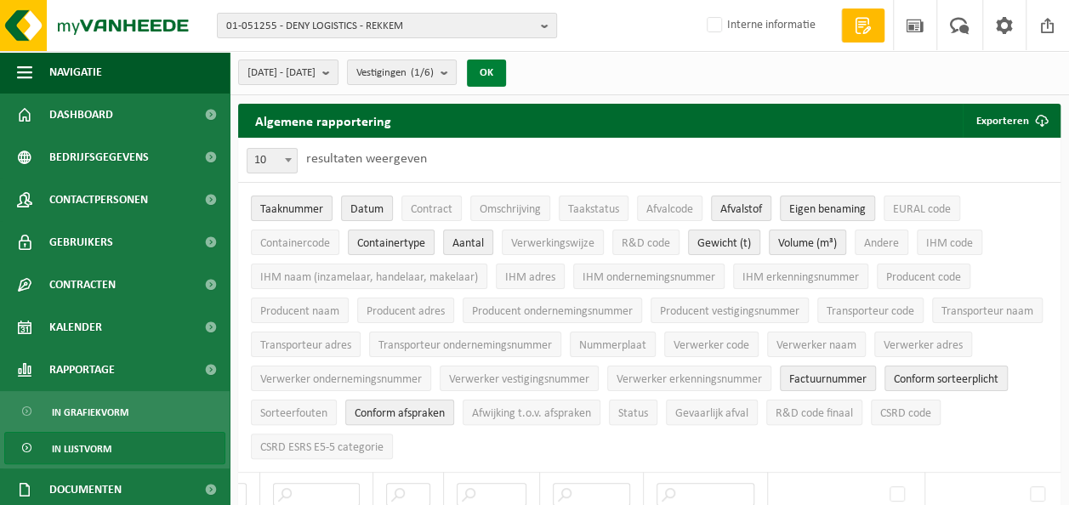
click at [506, 71] on button "OK" at bounding box center [486, 73] width 39 height 27
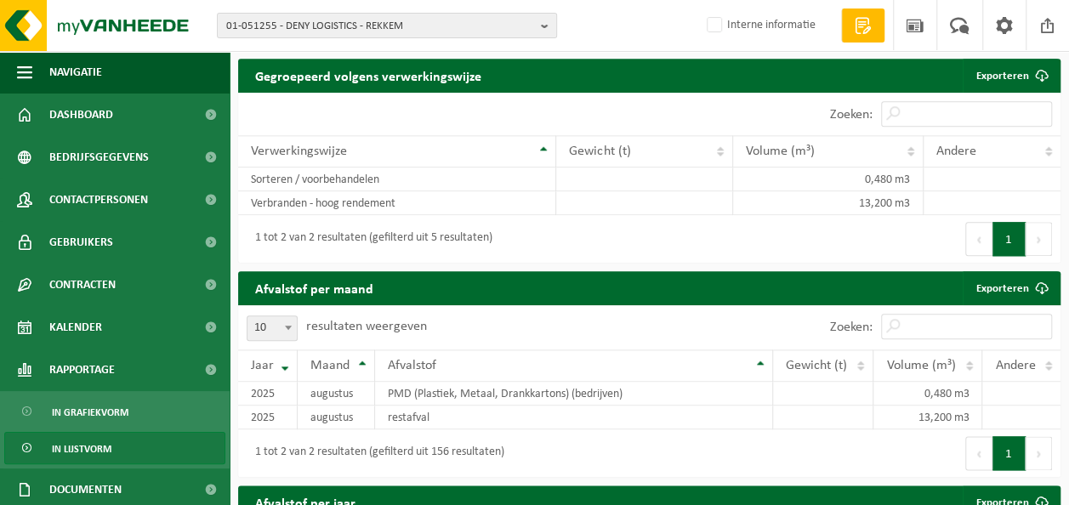
scroll to position [936, 0]
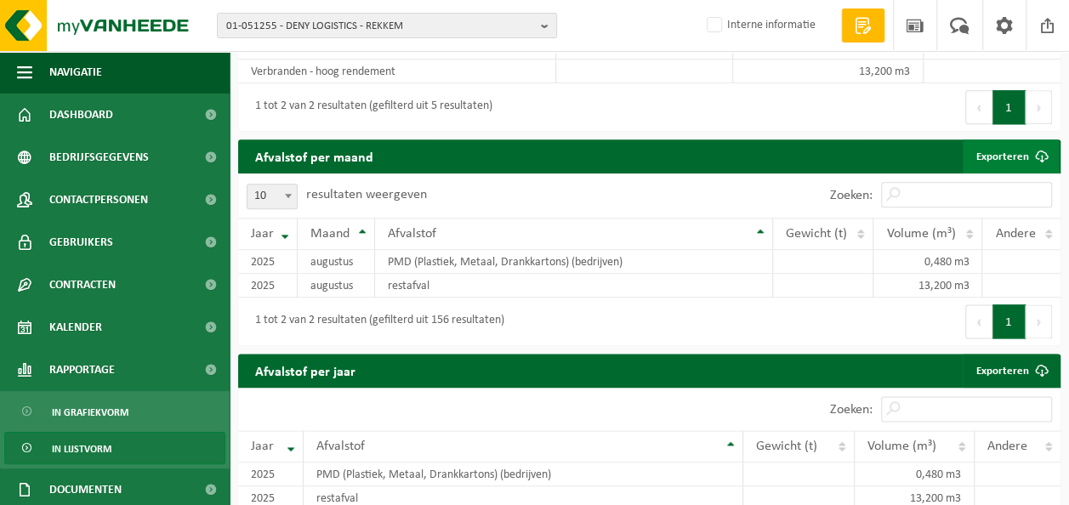
click at [1000, 163] on link "Exporteren" at bounding box center [1011, 156] width 96 height 34
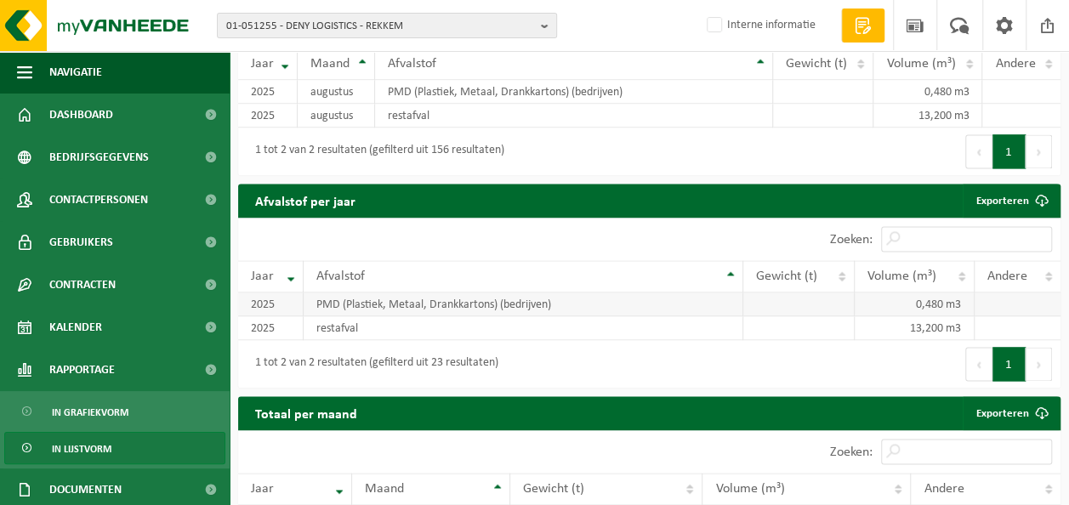
scroll to position [1182, 0]
